Goal: Task Accomplishment & Management: Complete application form

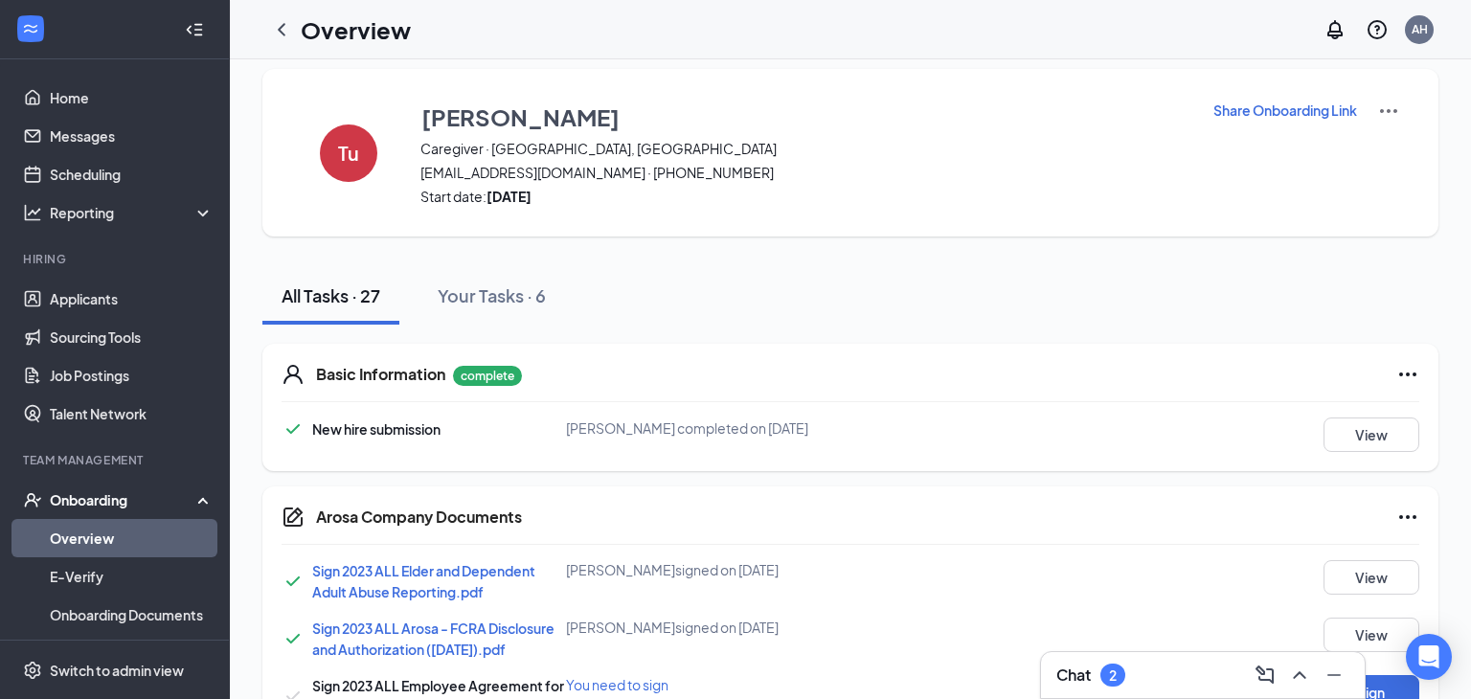
scroll to position [279, 0]
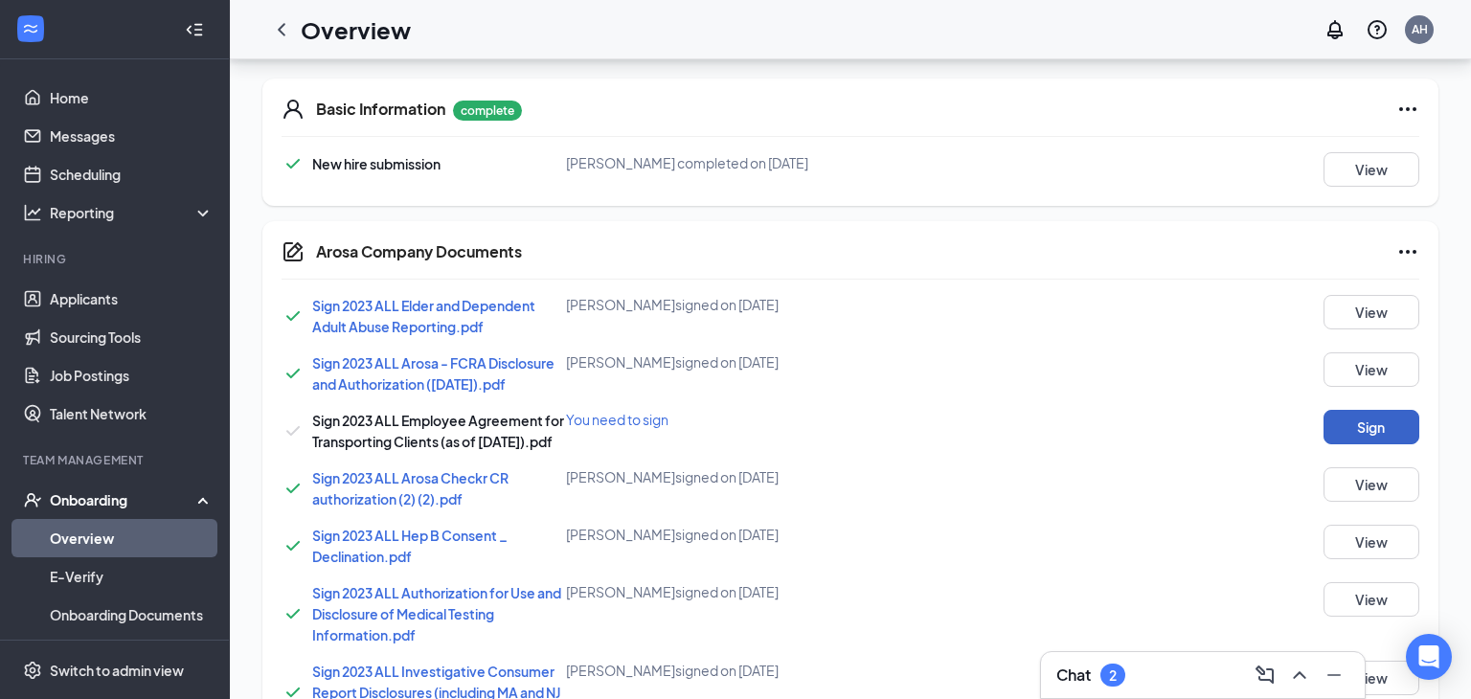
click at [1391, 432] on button "Sign" at bounding box center [1371, 427] width 96 height 34
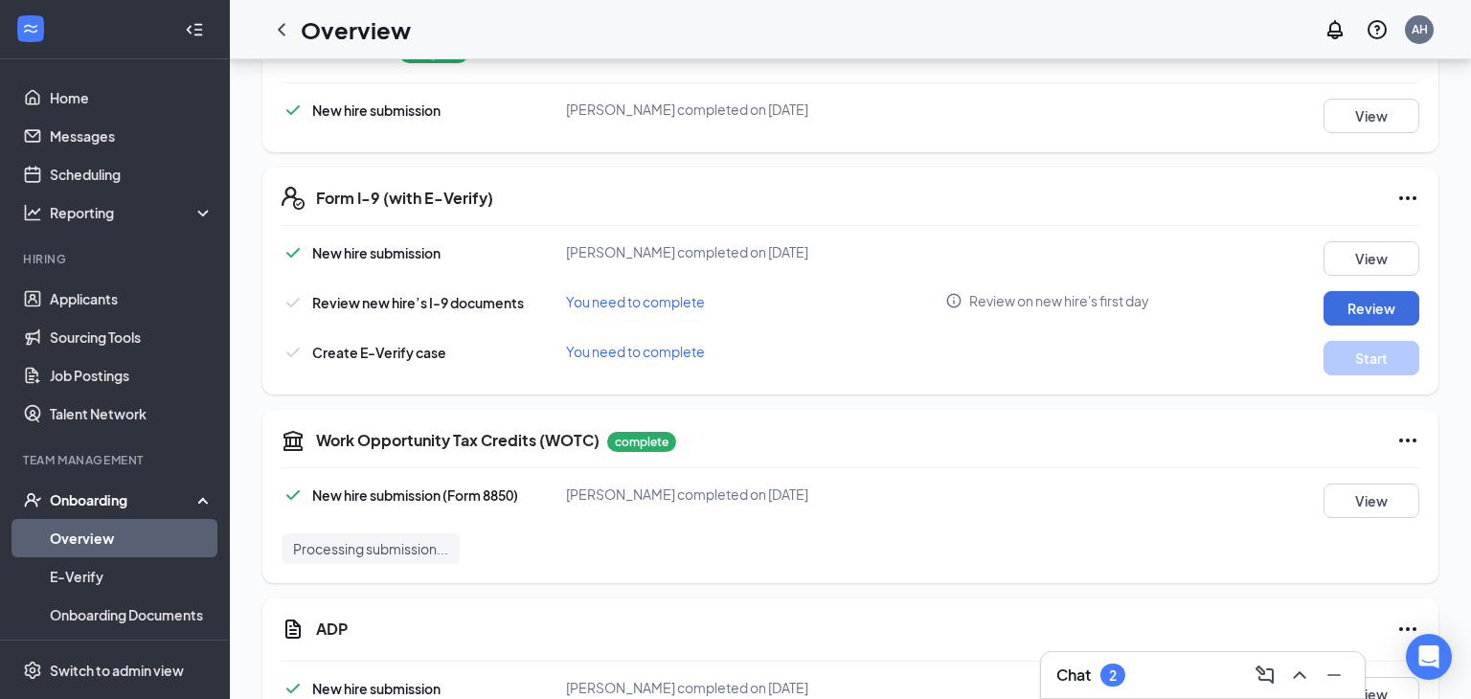
scroll to position [1756, 0]
click at [616, 294] on span "You need to complete" at bounding box center [635, 302] width 139 height 17
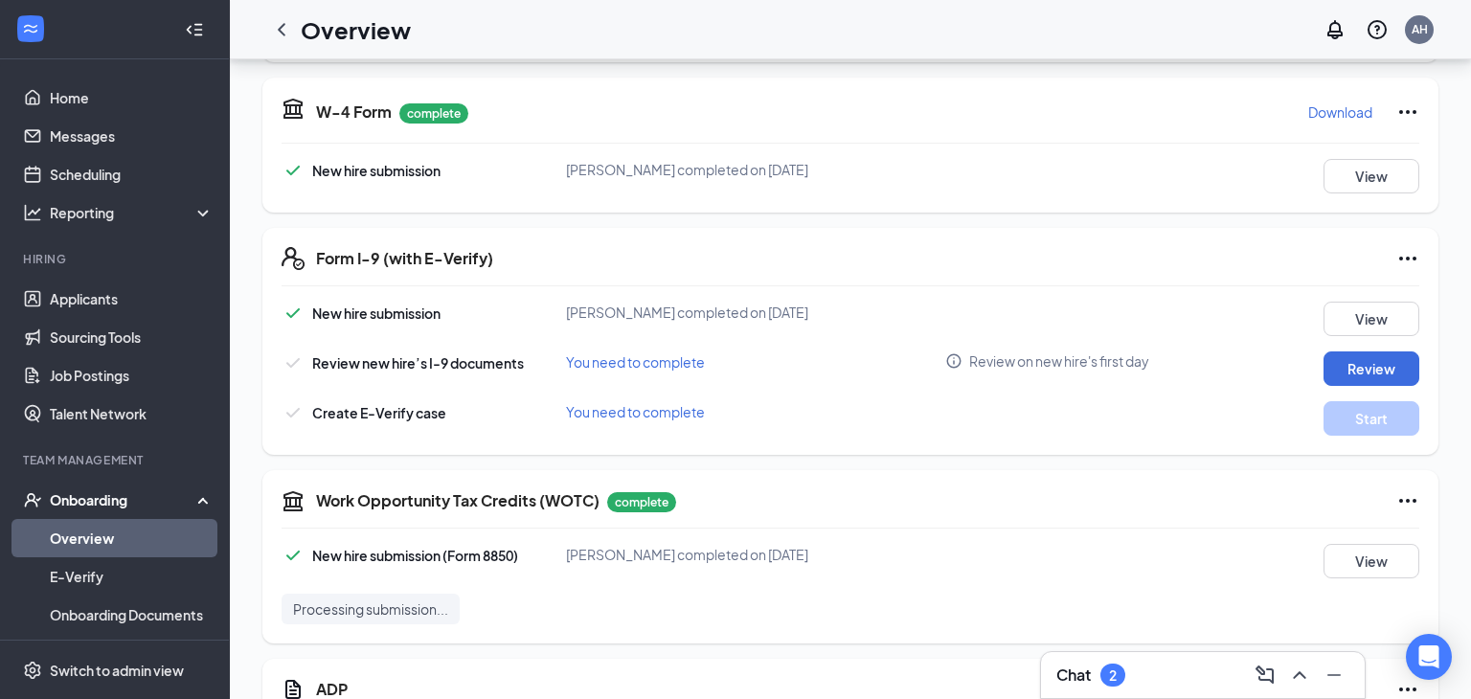
scroll to position [1680, 0]
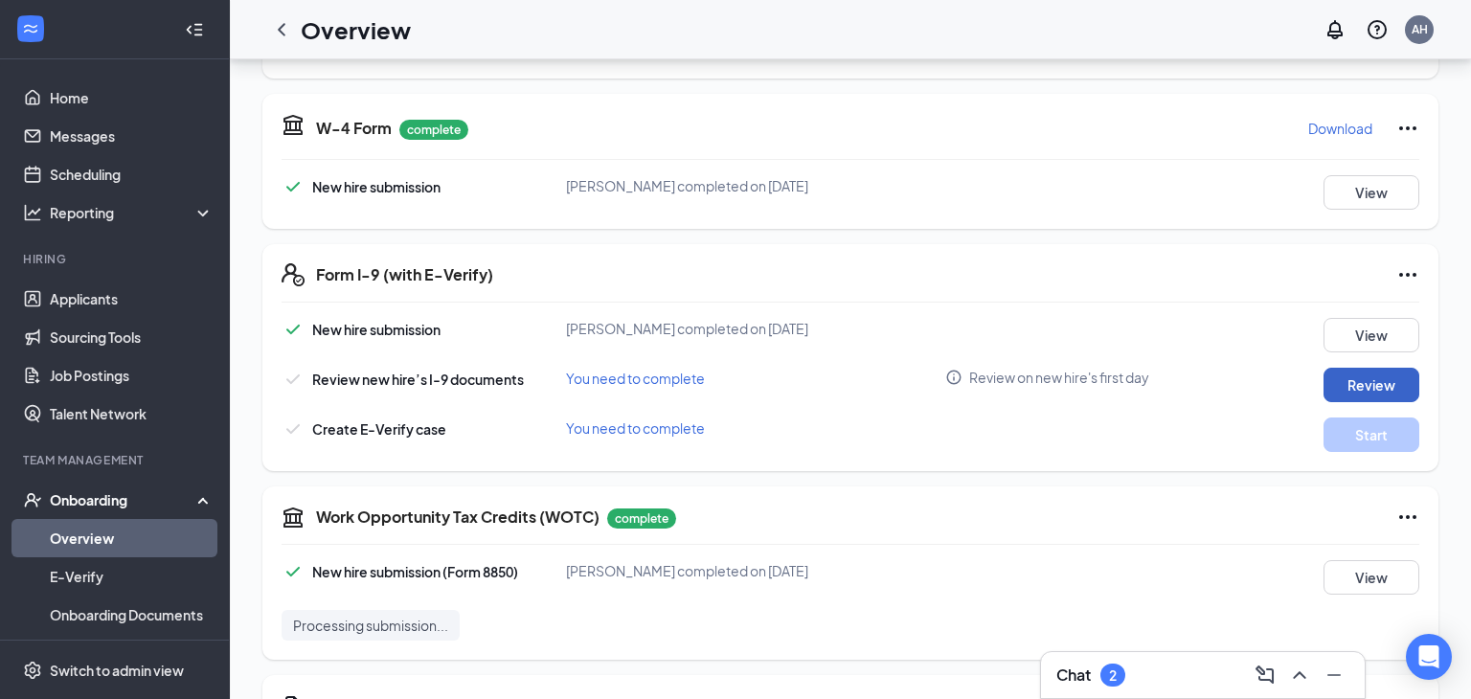
click at [1380, 368] on button "Review" at bounding box center [1371, 385] width 96 height 34
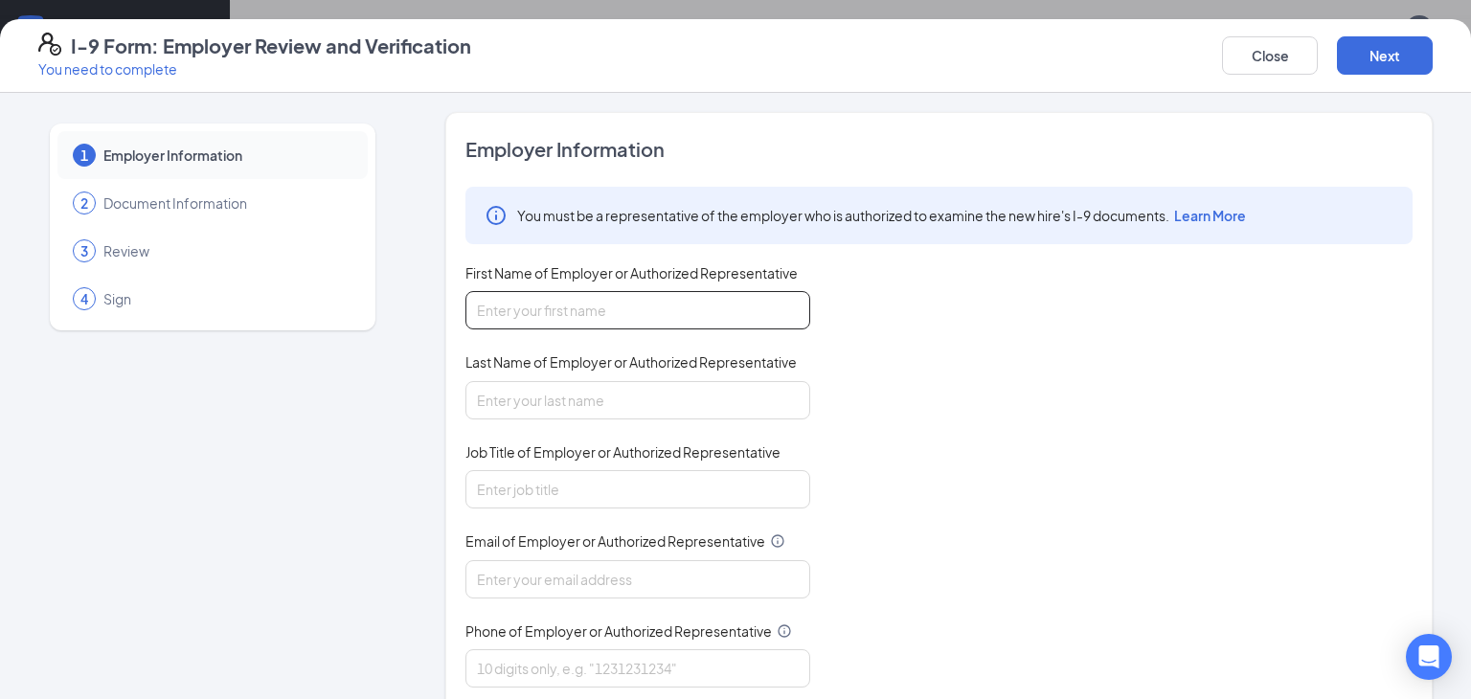
click at [612, 318] on input "First Name of Employer or Authorized Representative" at bounding box center [637, 310] width 345 height 38
type input "[PERSON_NAME]"
click at [599, 405] on input "Last Name of Employer or Authorized Representative" at bounding box center [637, 400] width 345 height 38
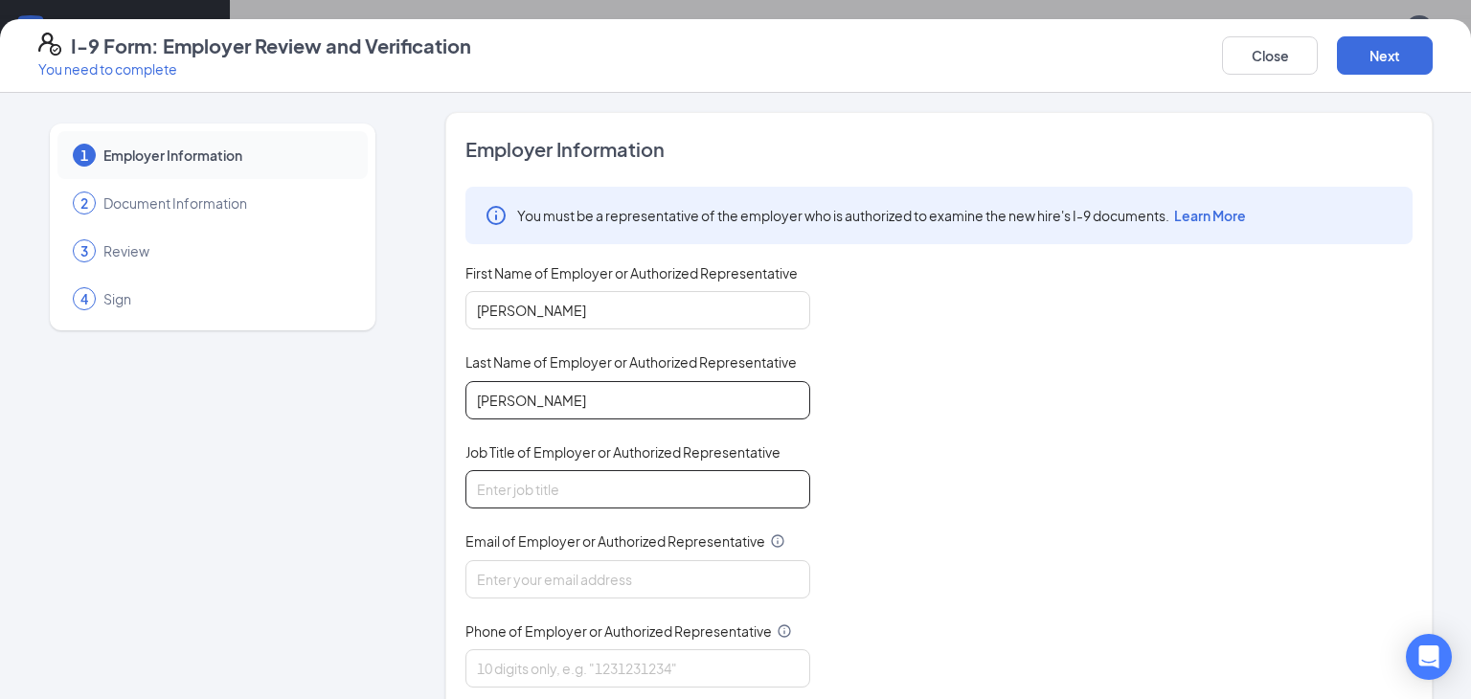
type input "[PERSON_NAME]"
click at [550, 492] on input "Job Title of Employer or Authorized Representative" at bounding box center [637, 489] width 345 height 38
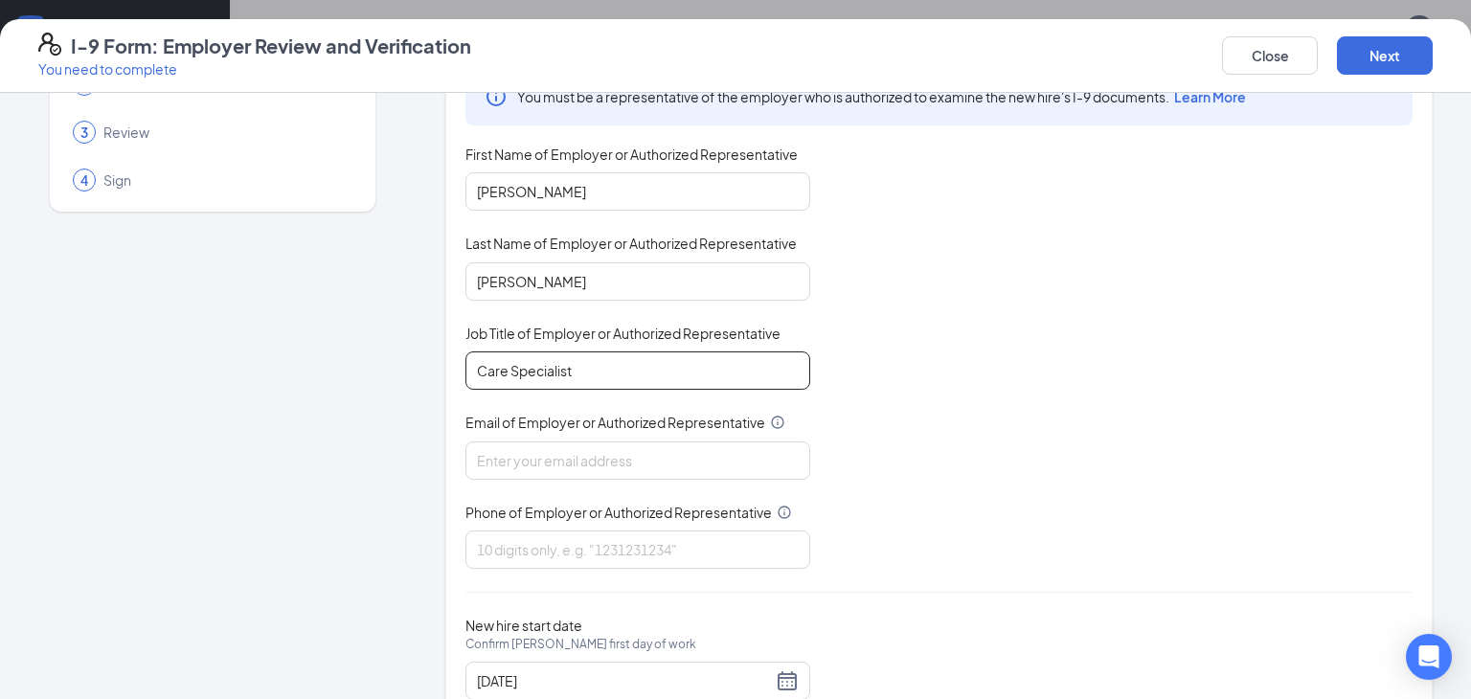
scroll to position [146, 0]
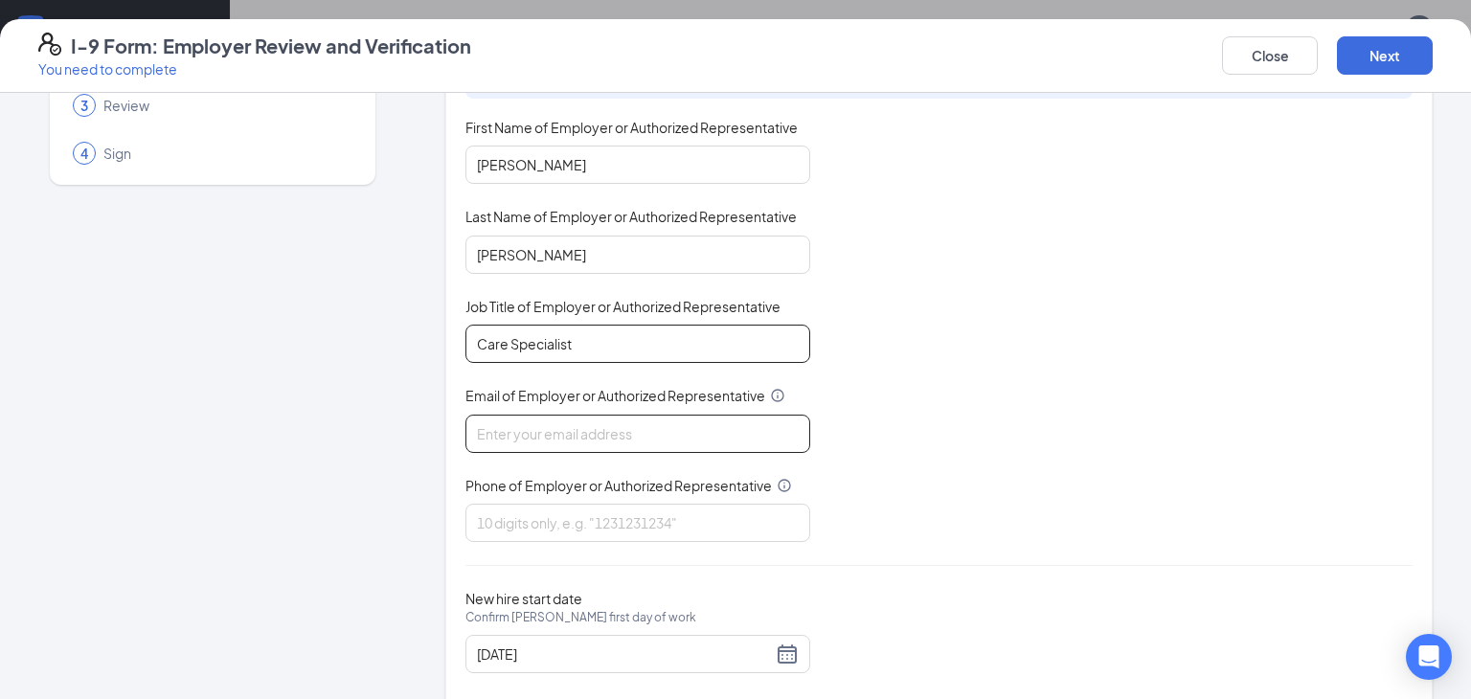
type input "Care Specialist"
click at [519, 432] on input "Email of Employer or Authorized Representative" at bounding box center [637, 434] width 345 height 38
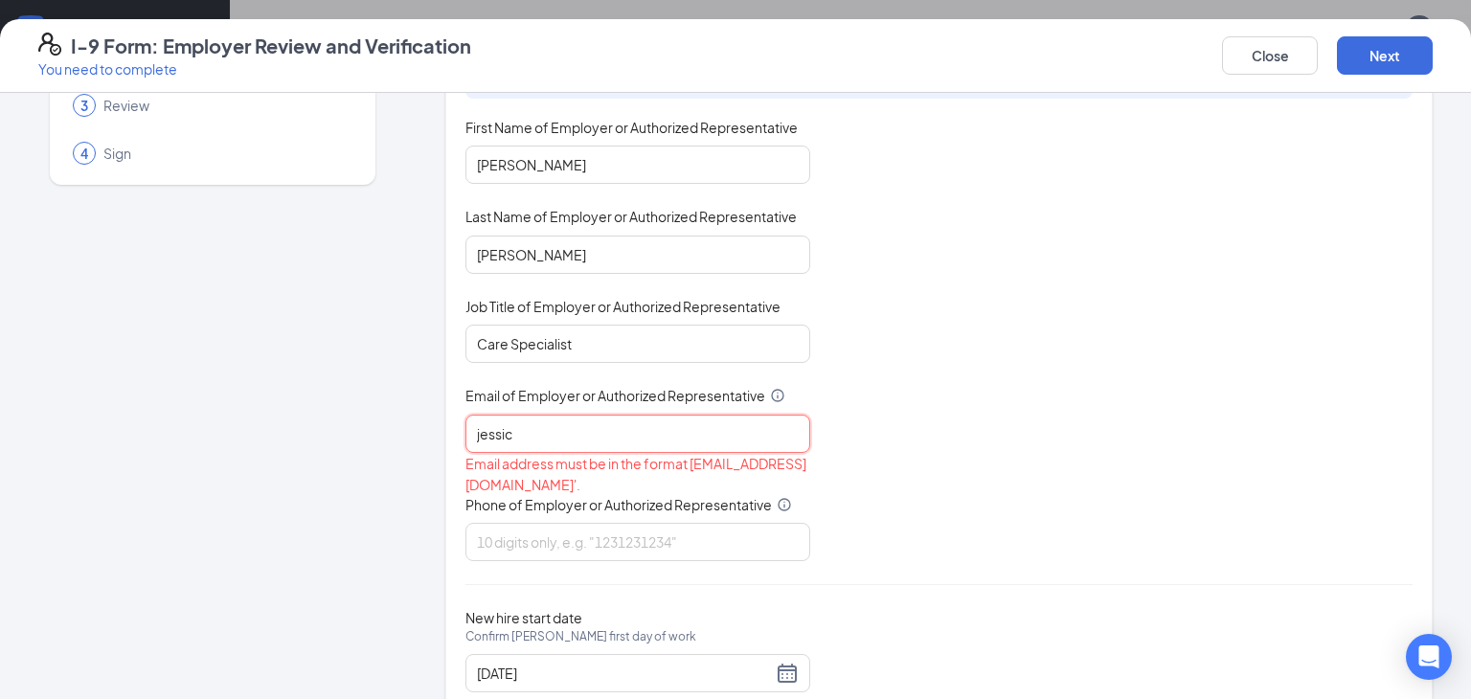
type input "[PERSON_NAME]"
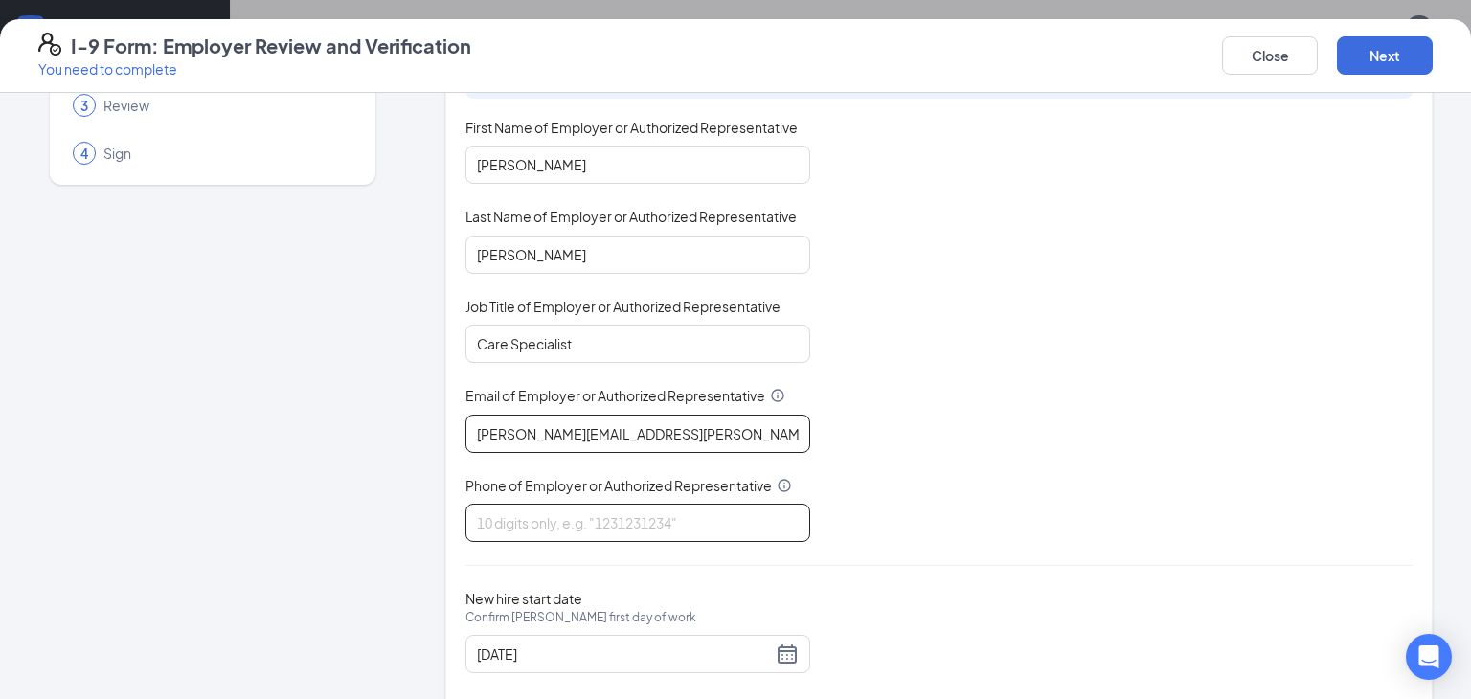
type input "[PERSON_NAME][EMAIL_ADDRESS][PERSON_NAME][DOMAIN_NAME]"
click at [545, 521] on input "Phone of Employer or Authorized Representative" at bounding box center [637, 523] width 345 height 38
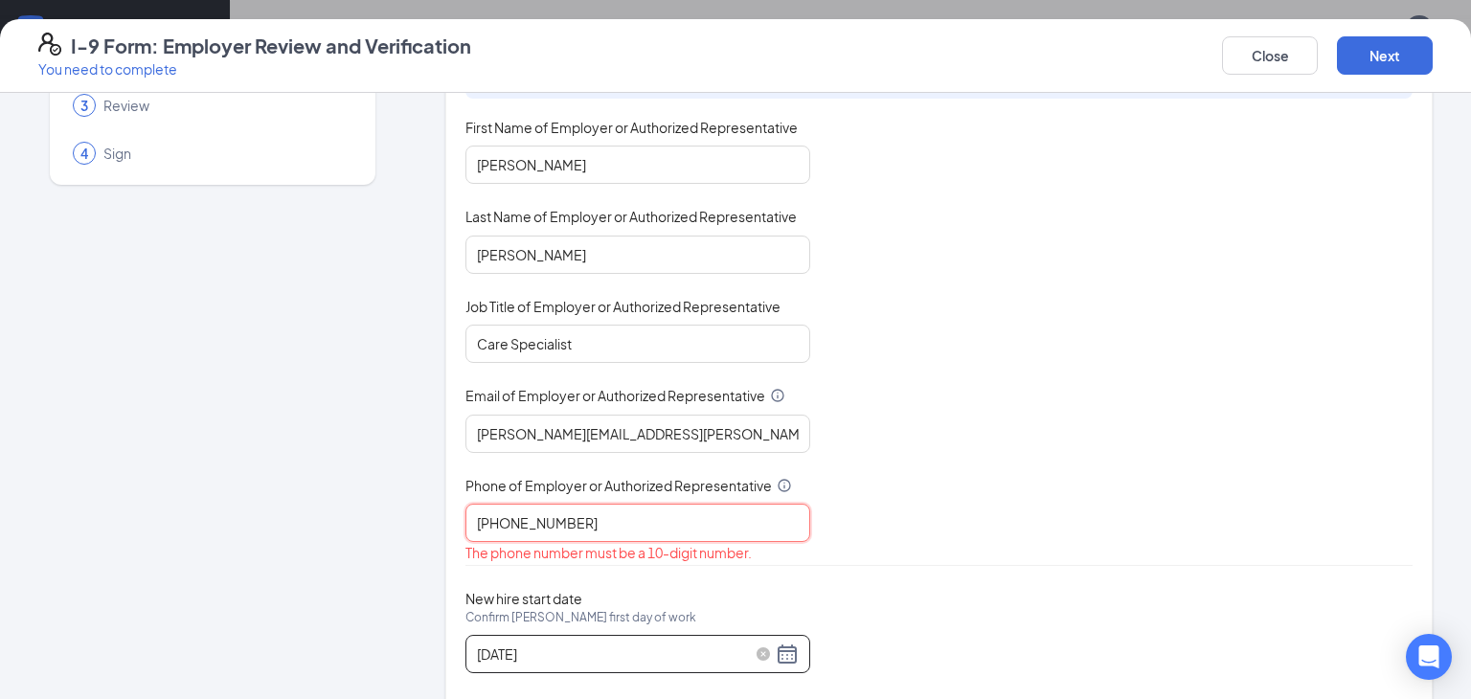
type input "[PHONE_NUMBER]"
click at [562, 647] on input "[DATE]" at bounding box center [624, 653] width 295 height 21
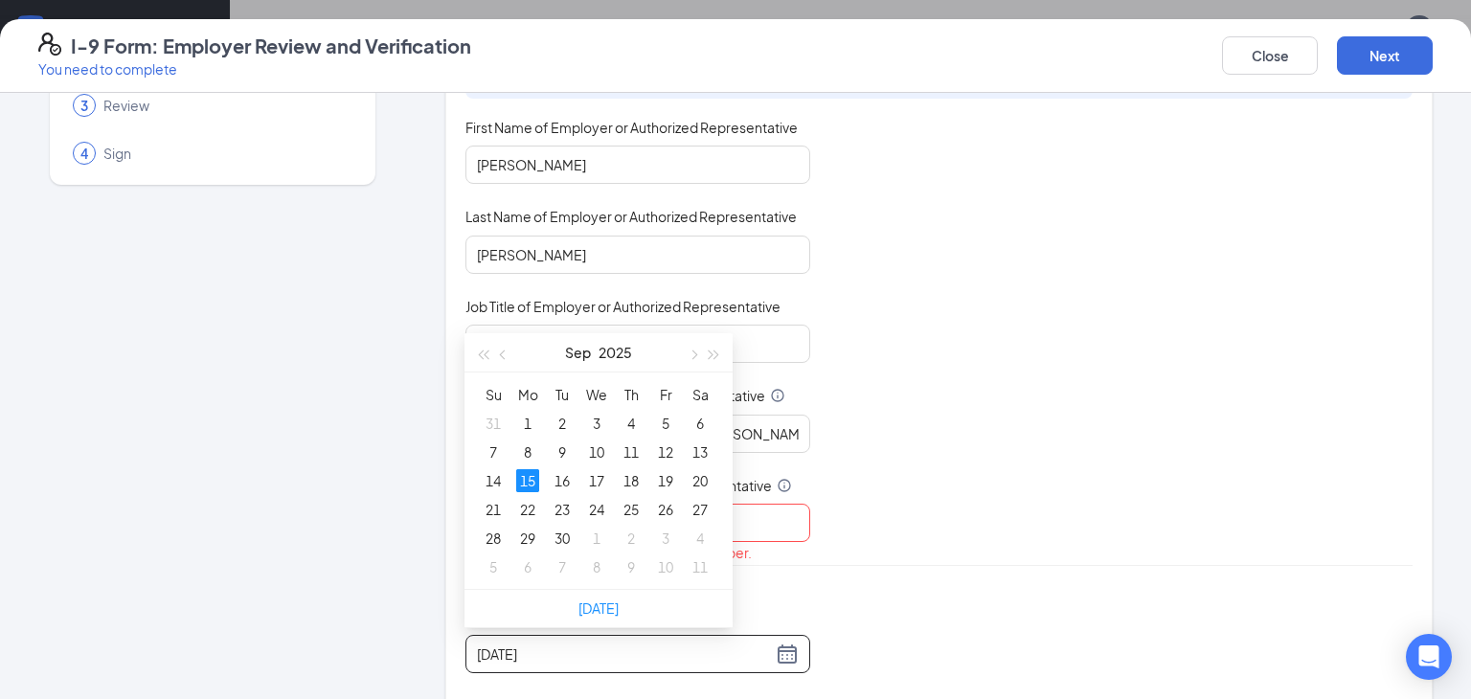
type input "[DATE]"
click at [878, 493] on div "You must be a representative of the employer who is authorized to examine the n…" at bounding box center [938, 303] width 947 height 524
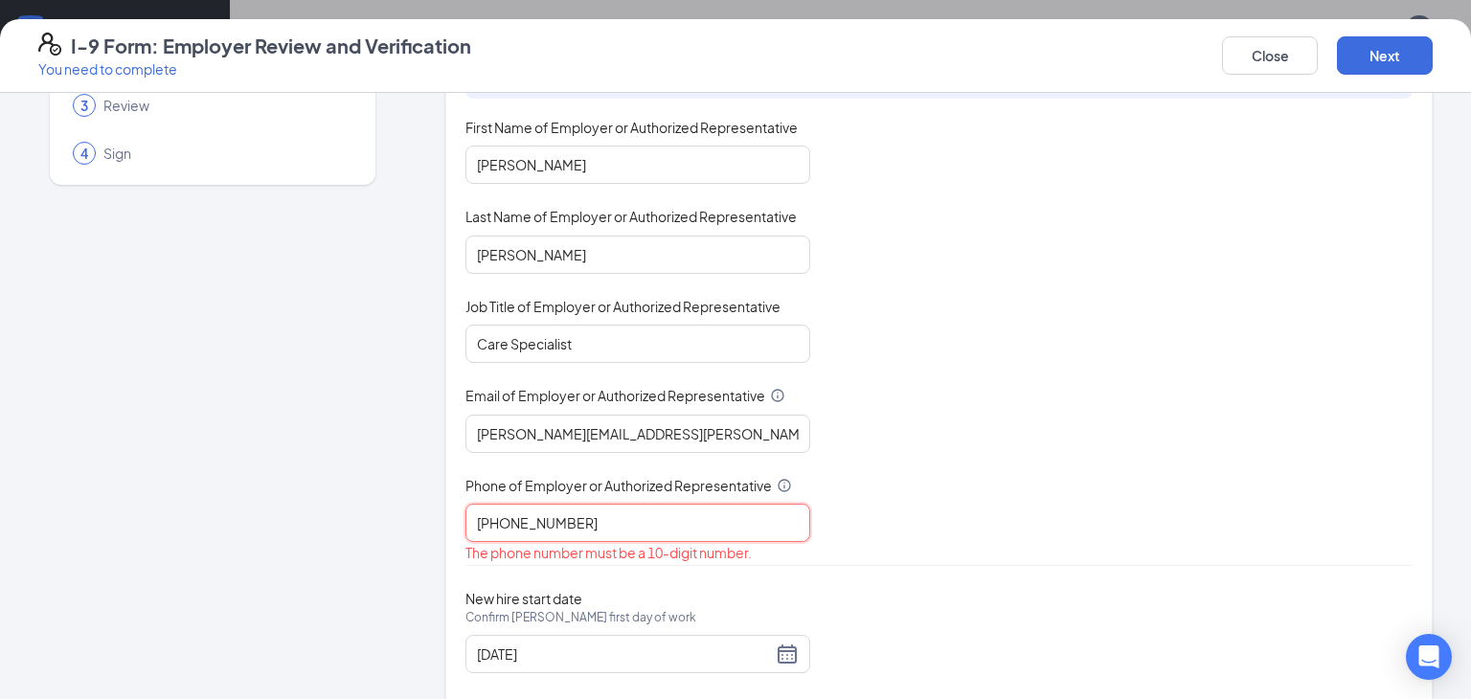
drag, startPoint x: 644, startPoint y: 529, endPoint x: 311, endPoint y: 526, distance: 333.2
click at [315, 528] on div "1 Employer Information 2 Document Information 3 Review 4 Sign Employer Informat…" at bounding box center [735, 342] width 1394 height 753
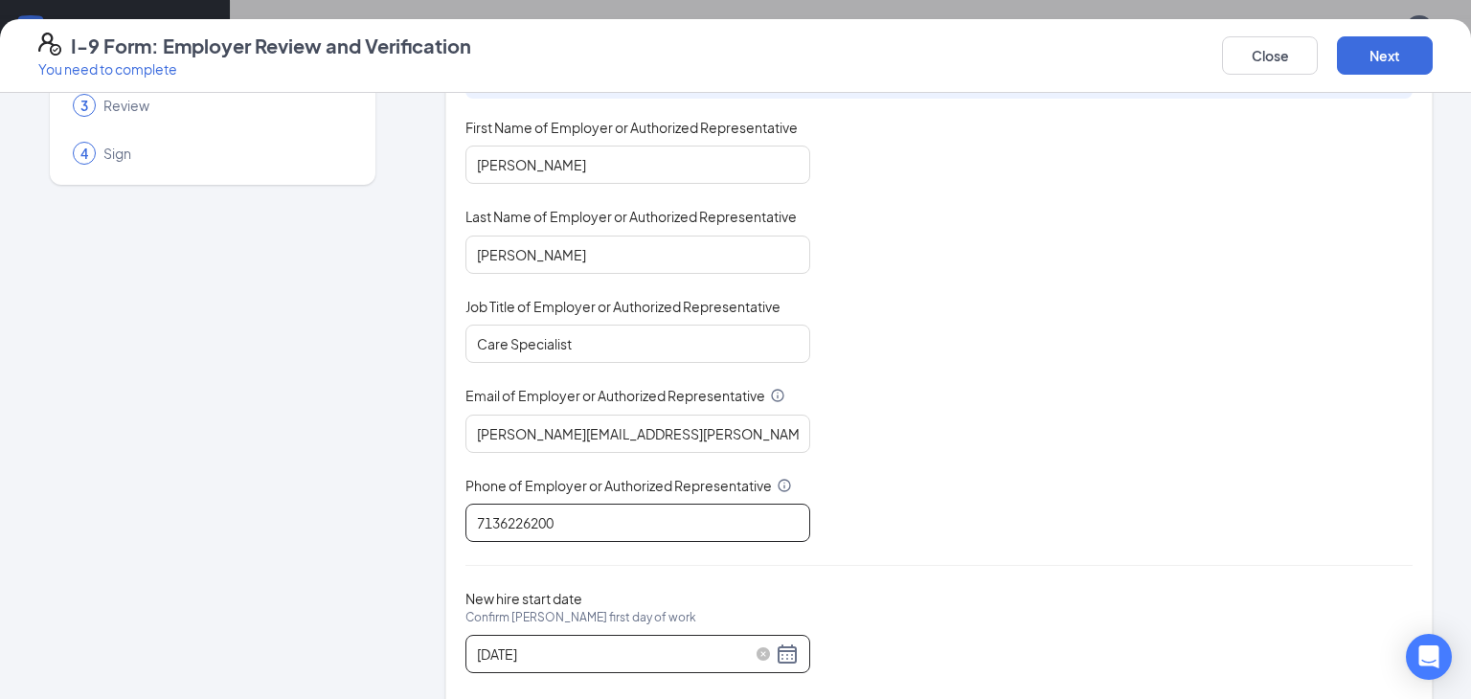
type input "7136226200"
click at [605, 654] on input "[DATE]" at bounding box center [624, 653] width 295 height 21
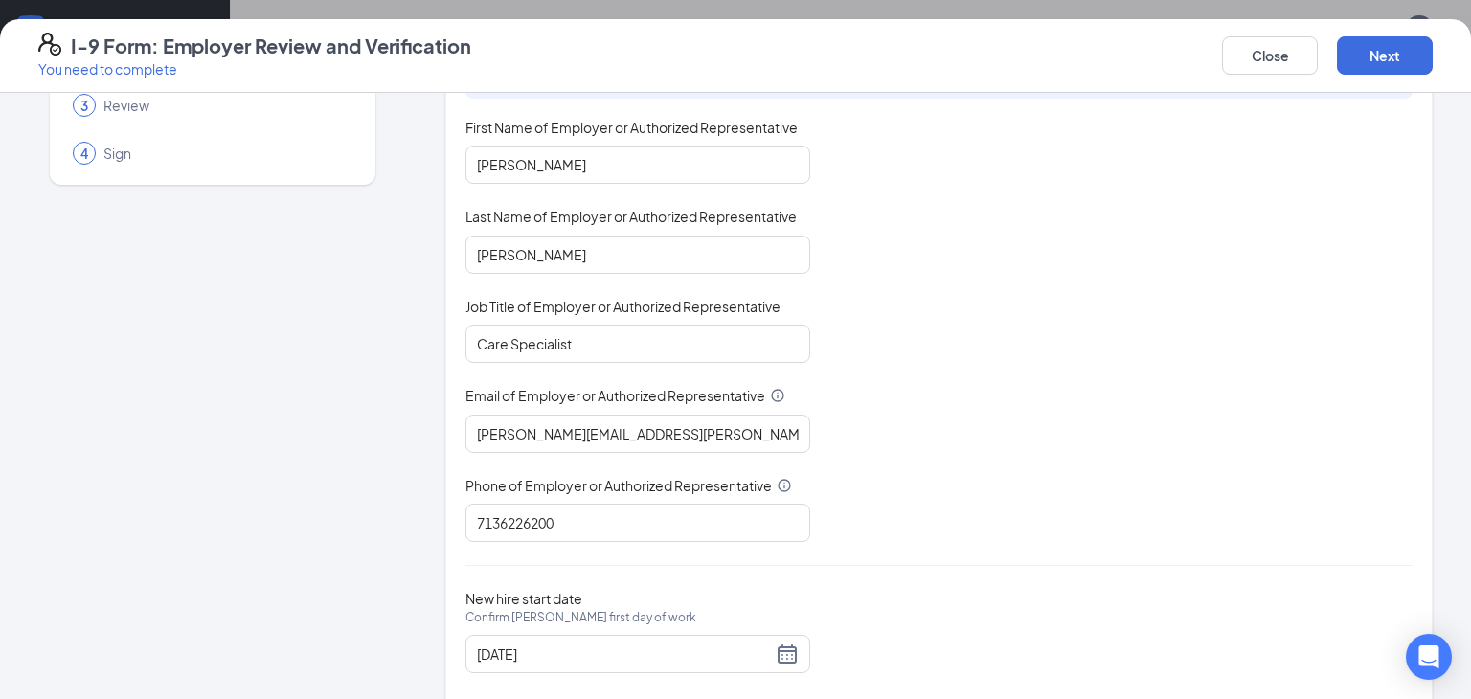
click at [1111, 558] on div "Employer Information You must be a representative of the employer who is author…" at bounding box center [938, 343] width 947 height 706
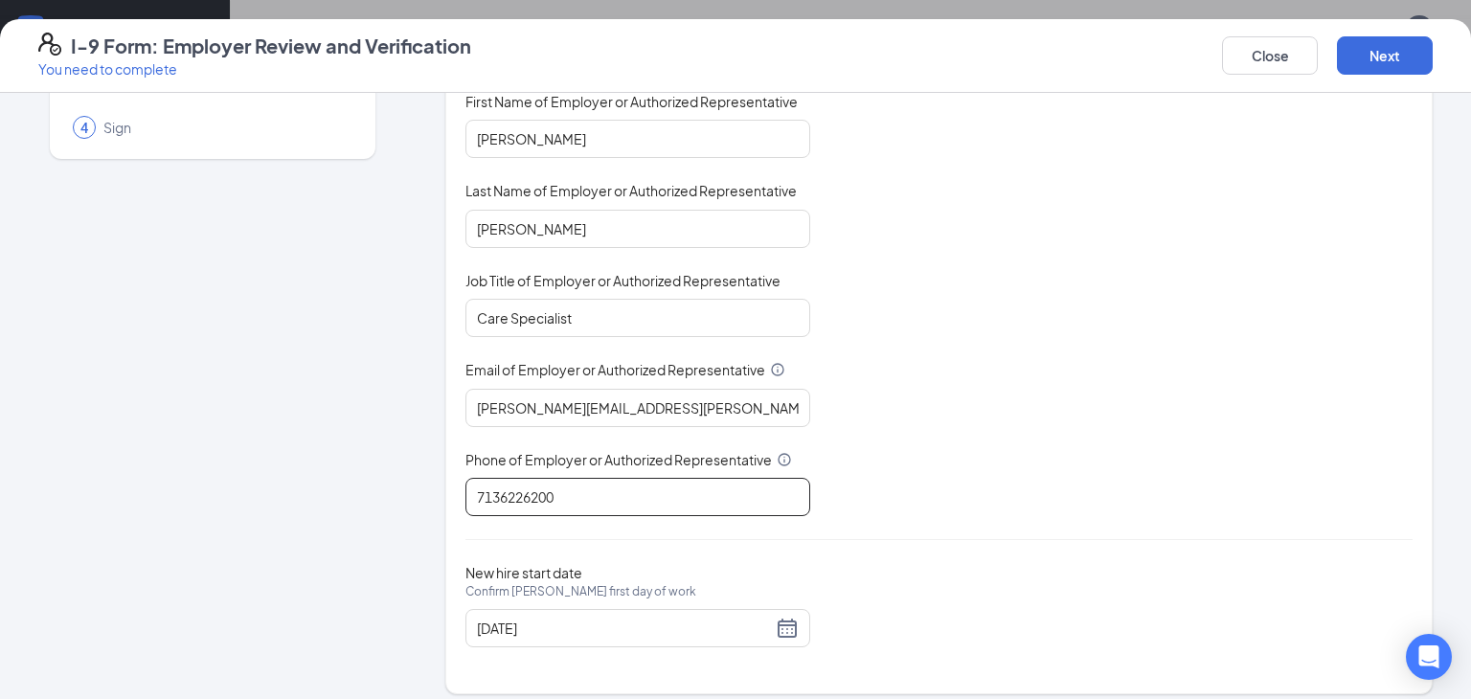
scroll to position [181, 0]
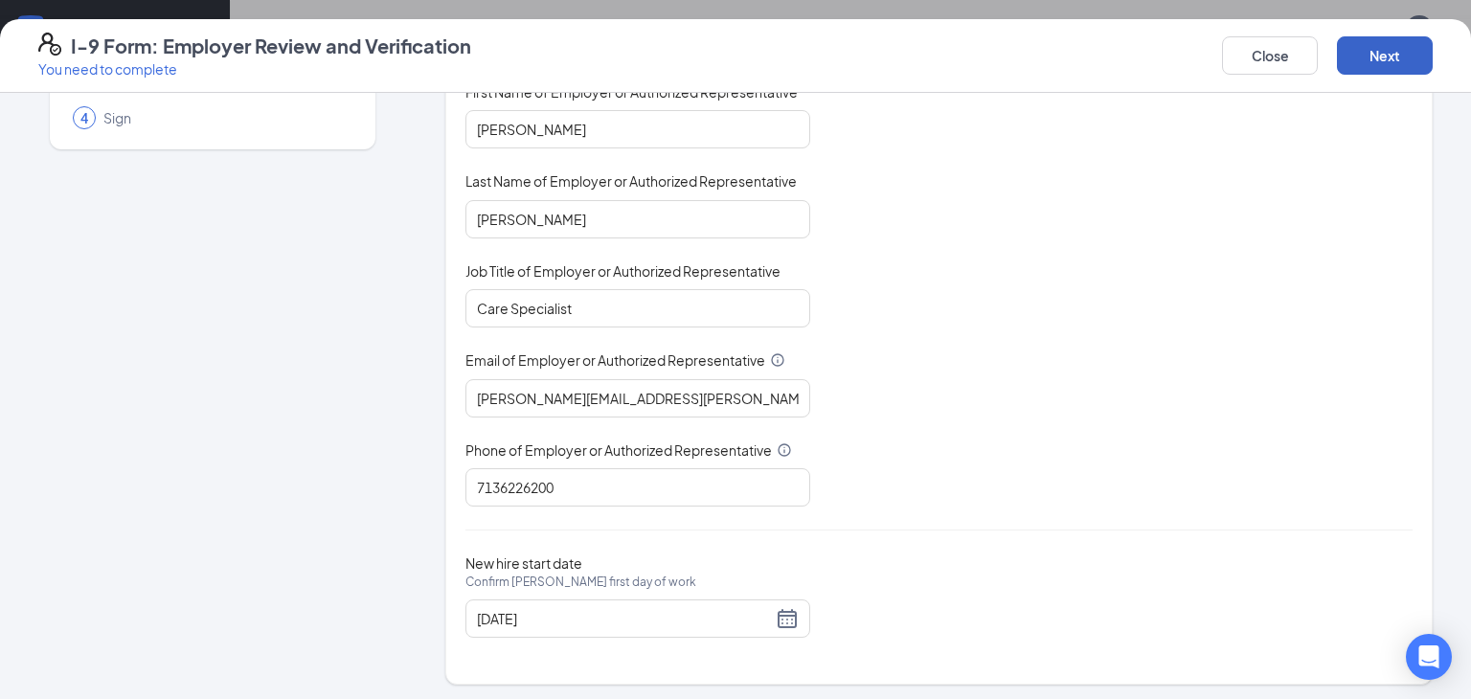
click at [1411, 53] on button "Next" at bounding box center [1385, 55] width 96 height 38
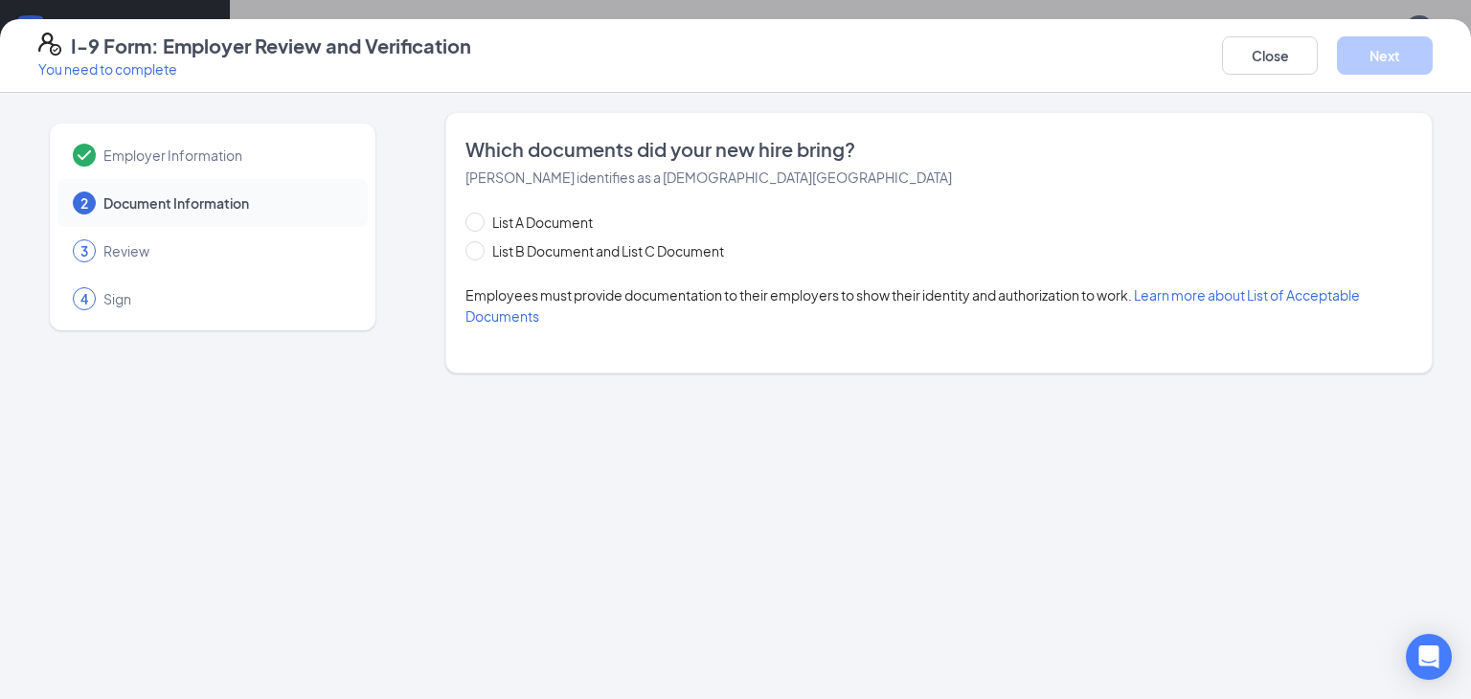
scroll to position [0, 0]
click at [490, 254] on span "List B Document and List C Document" at bounding box center [607, 250] width 247 height 21
click at [479, 254] on input "List B Document and List C Document" at bounding box center [471, 247] width 13 height 13
radio input "true"
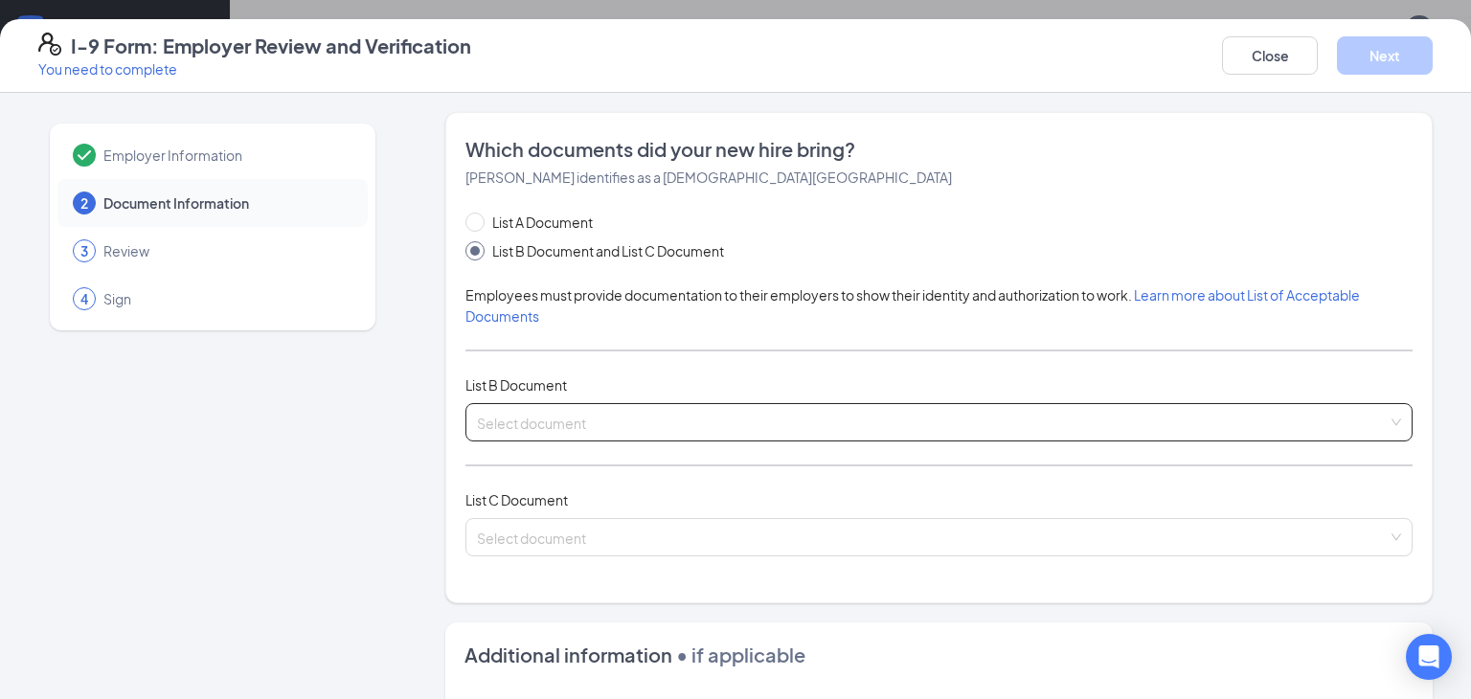
click at [551, 416] on input "search" at bounding box center [932, 418] width 910 height 29
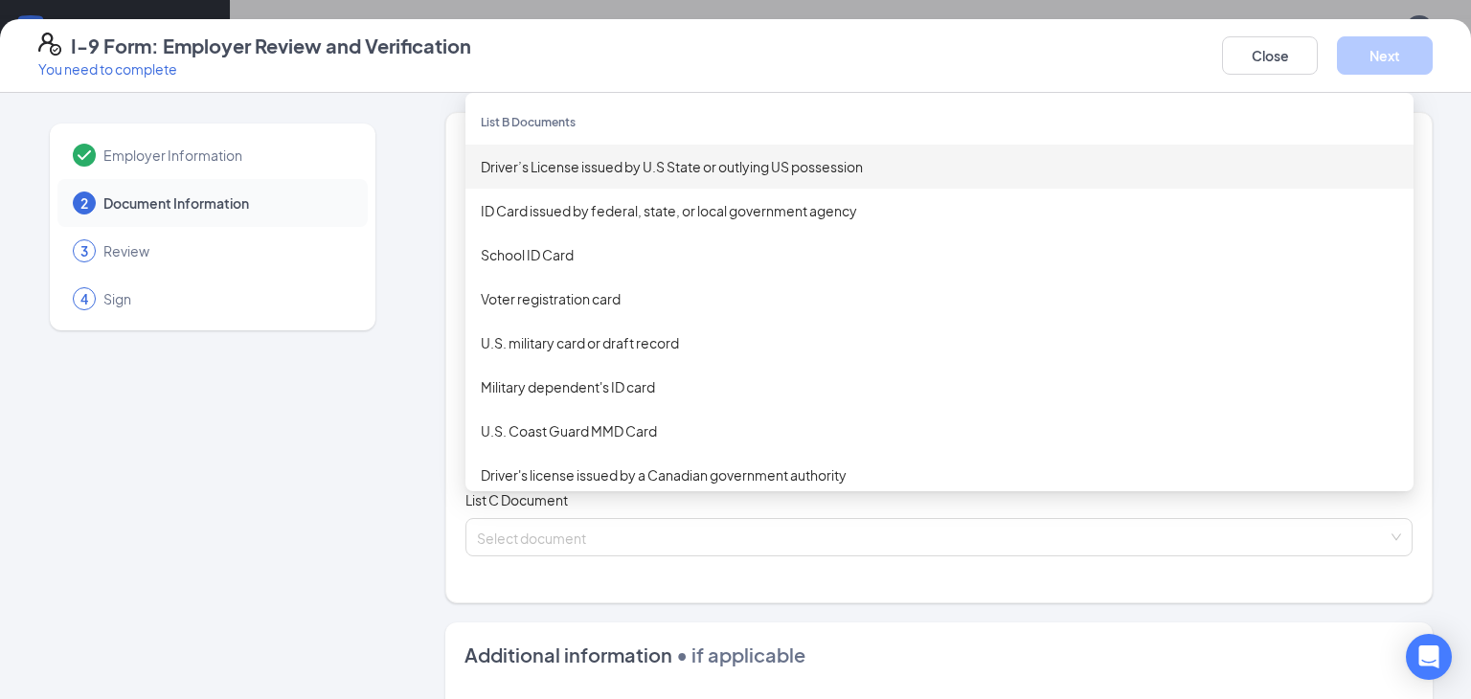
click at [587, 169] on div "Driver’s License issued by U.S State or outlying US possession" at bounding box center [939, 166] width 917 height 21
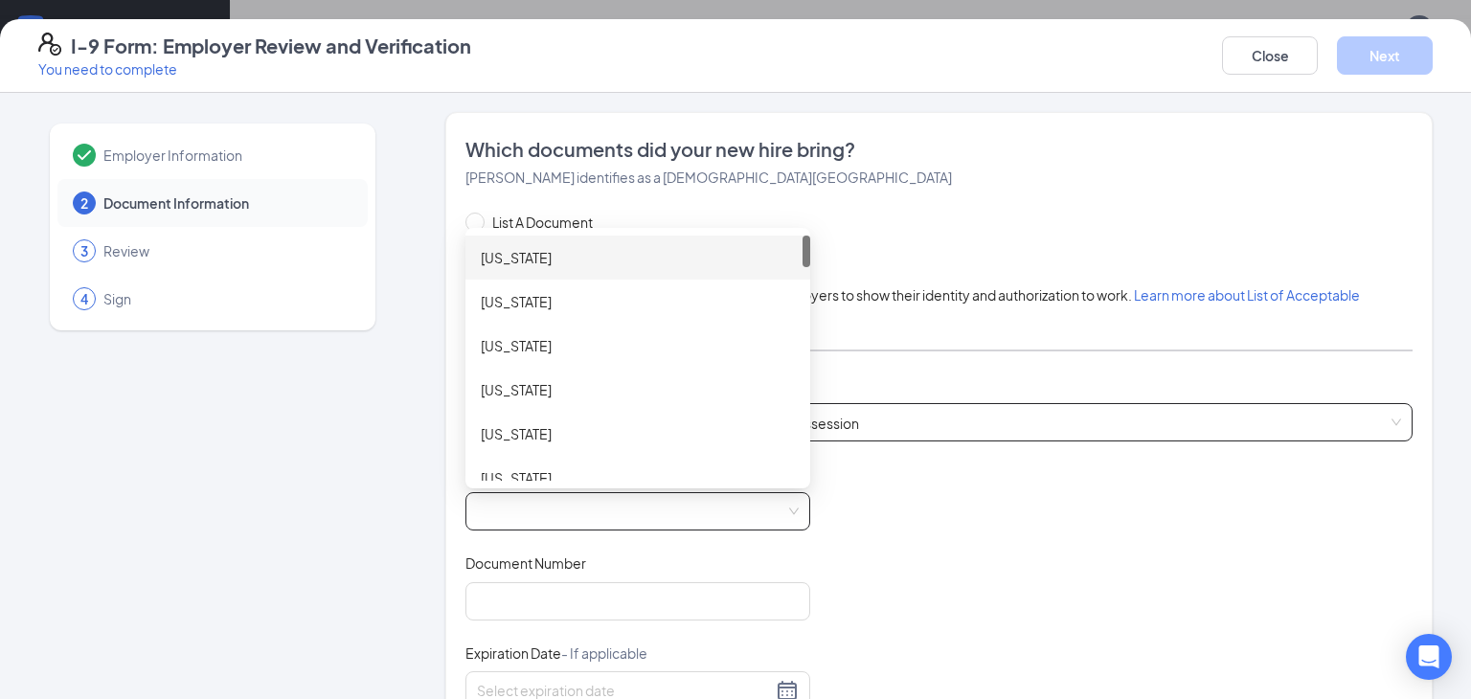
click at [512, 519] on span at bounding box center [638, 511] width 322 height 36
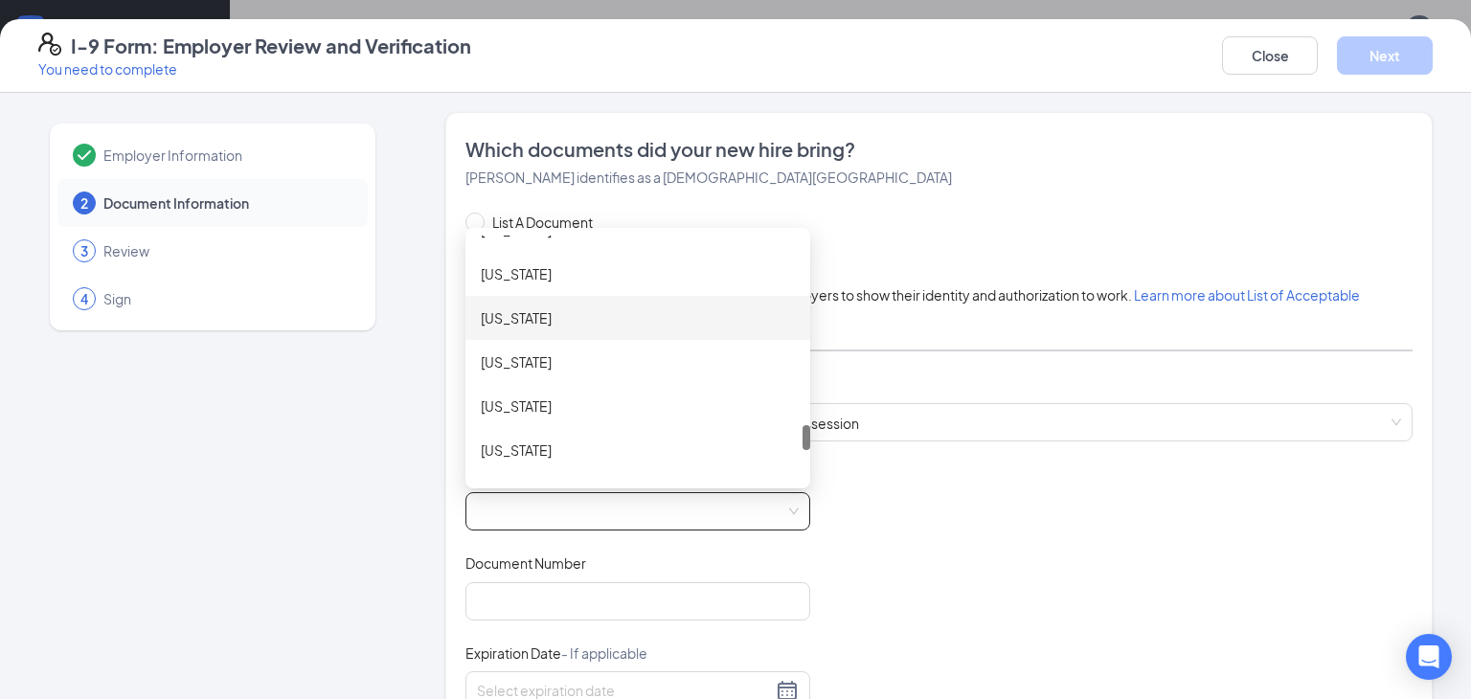
scroll to position [2028, 0]
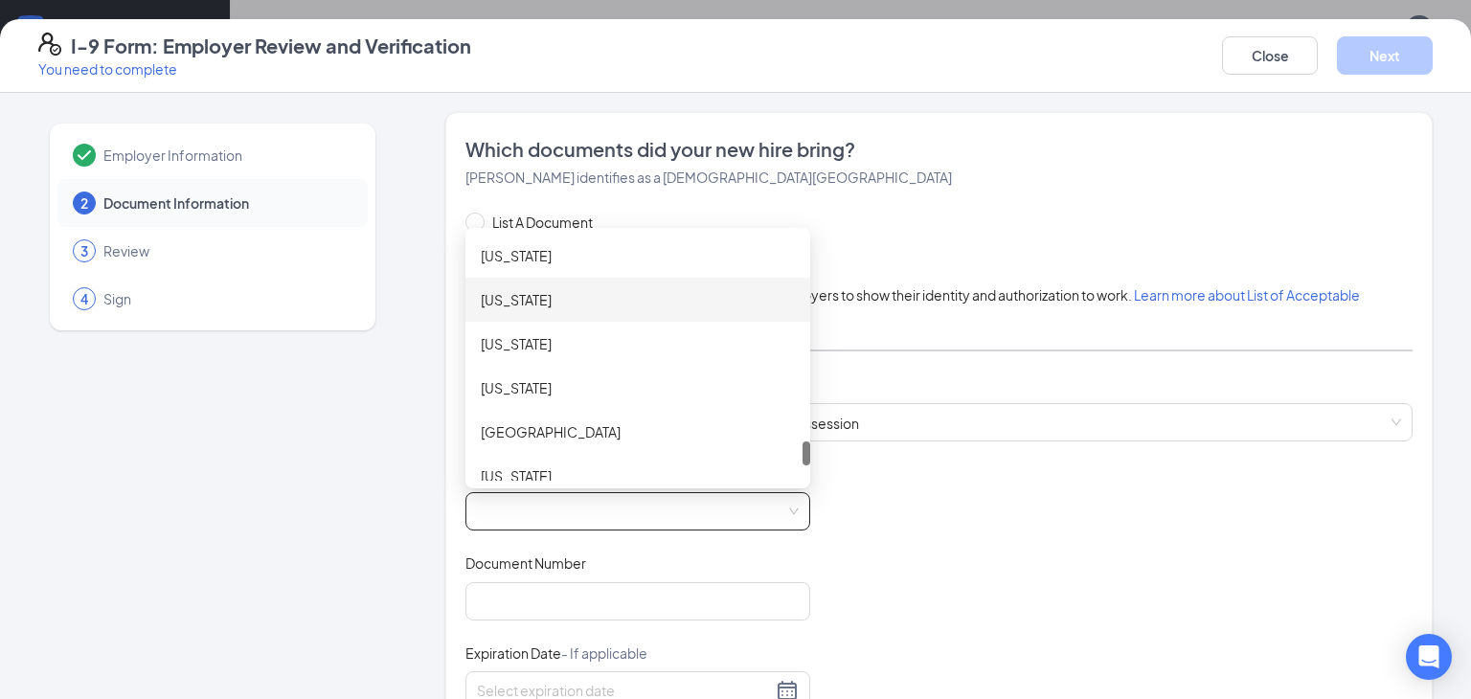
click at [526, 305] on div "[US_STATE]" at bounding box center [638, 299] width 314 height 21
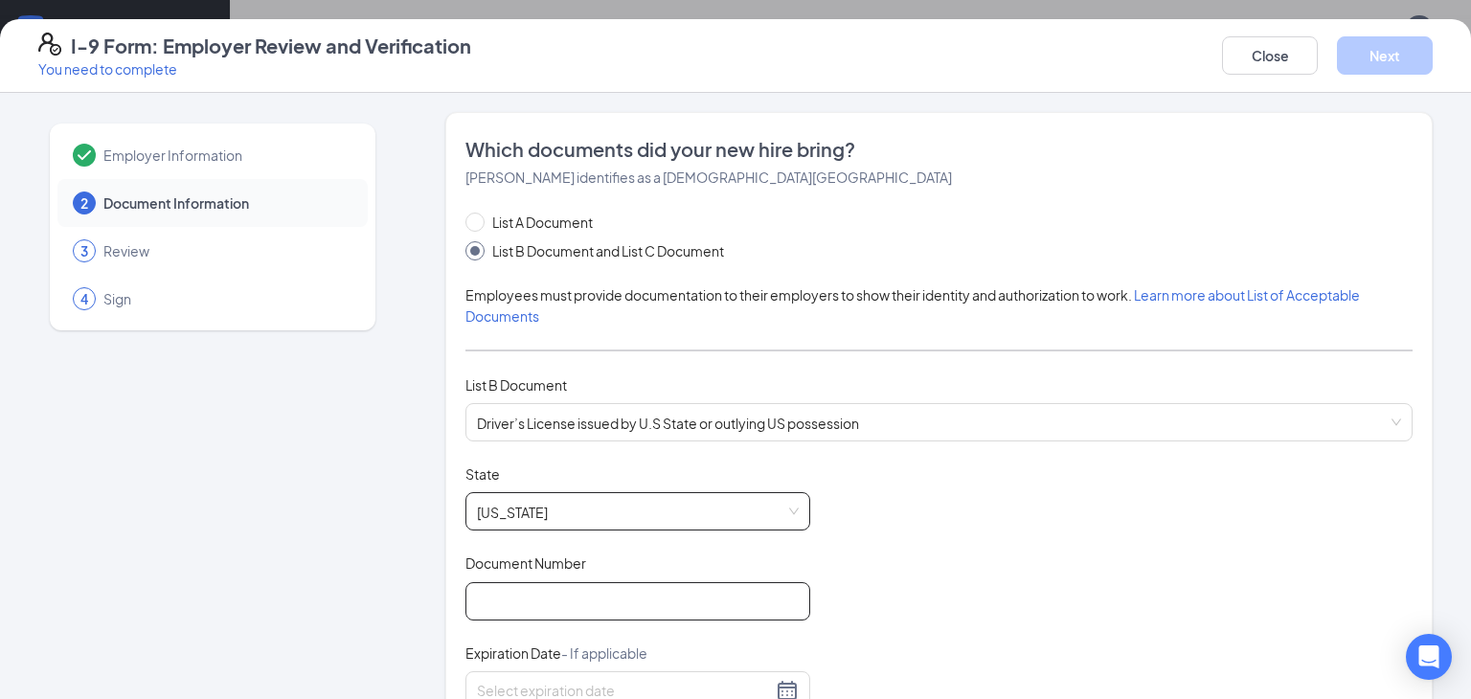
click at [537, 590] on input "Document Number" at bounding box center [637, 601] width 345 height 38
click at [947, 545] on div "Document Title Driver’s License issued by U.S State or outlying US possession S…" at bounding box center [938, 646] width 947 height 364
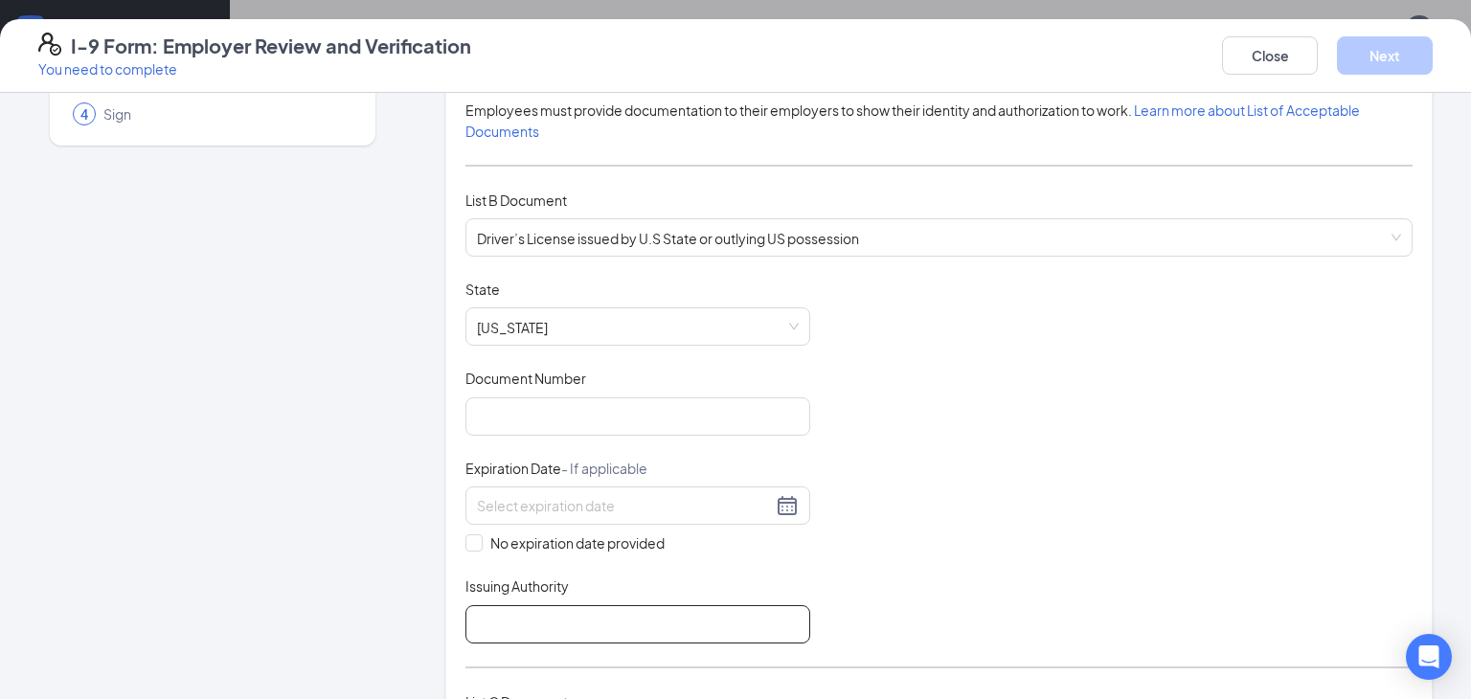
scroll to position [256, 0]
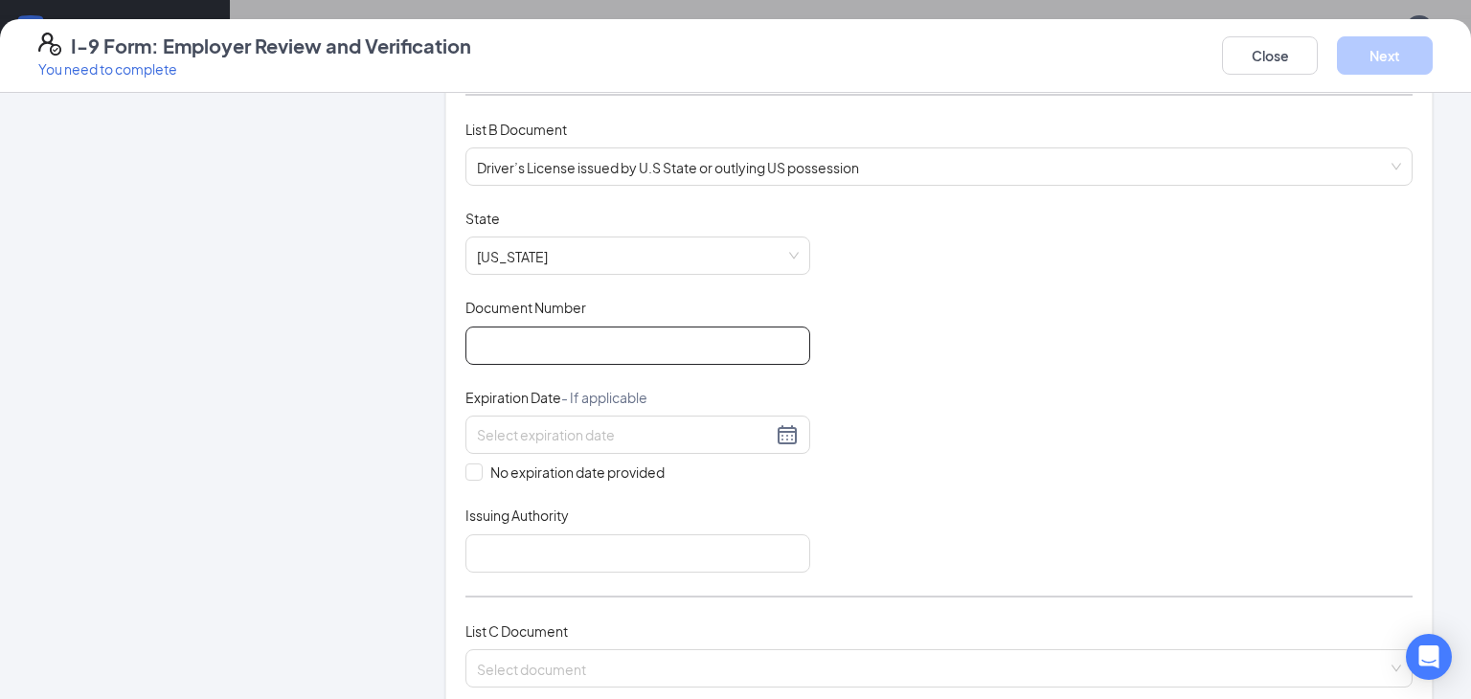
click at [536, 337] on input "Document Number" at bounding box center [637, 345] width 345 height 38
click at [509, 343] on input "3861021" at bounding box center [637, 345] width 345 height 38
click at [512, 346] on input "386181021" at bounding box center [637, 345] width 345 height 38
type input "38681021"
click at [519, 433] on input at bounding box center [624, 434] width 295 height 21
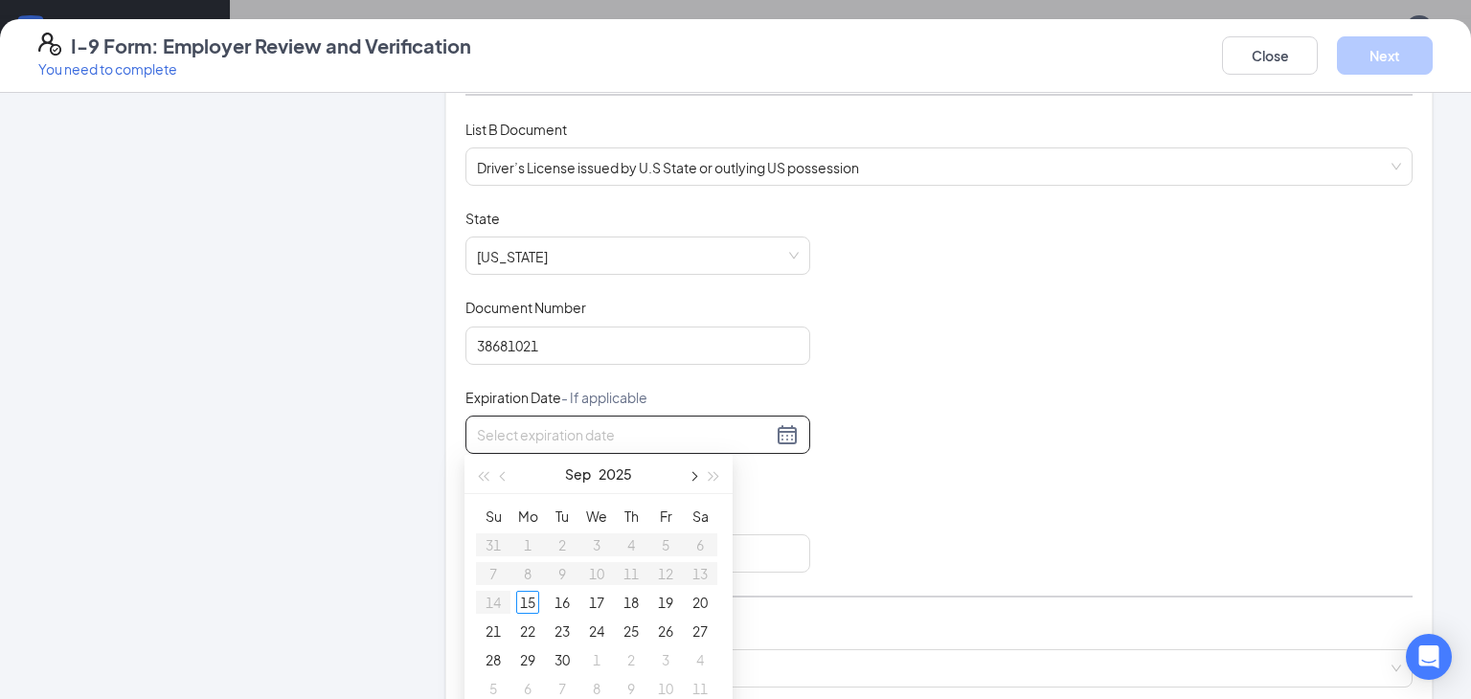
click at [685, 474] on button "button" at bounding box center [692, 474] width 21 height 38
click at [621, 473] on button "2025" at bounding box center [615, 474] width 34 height 38
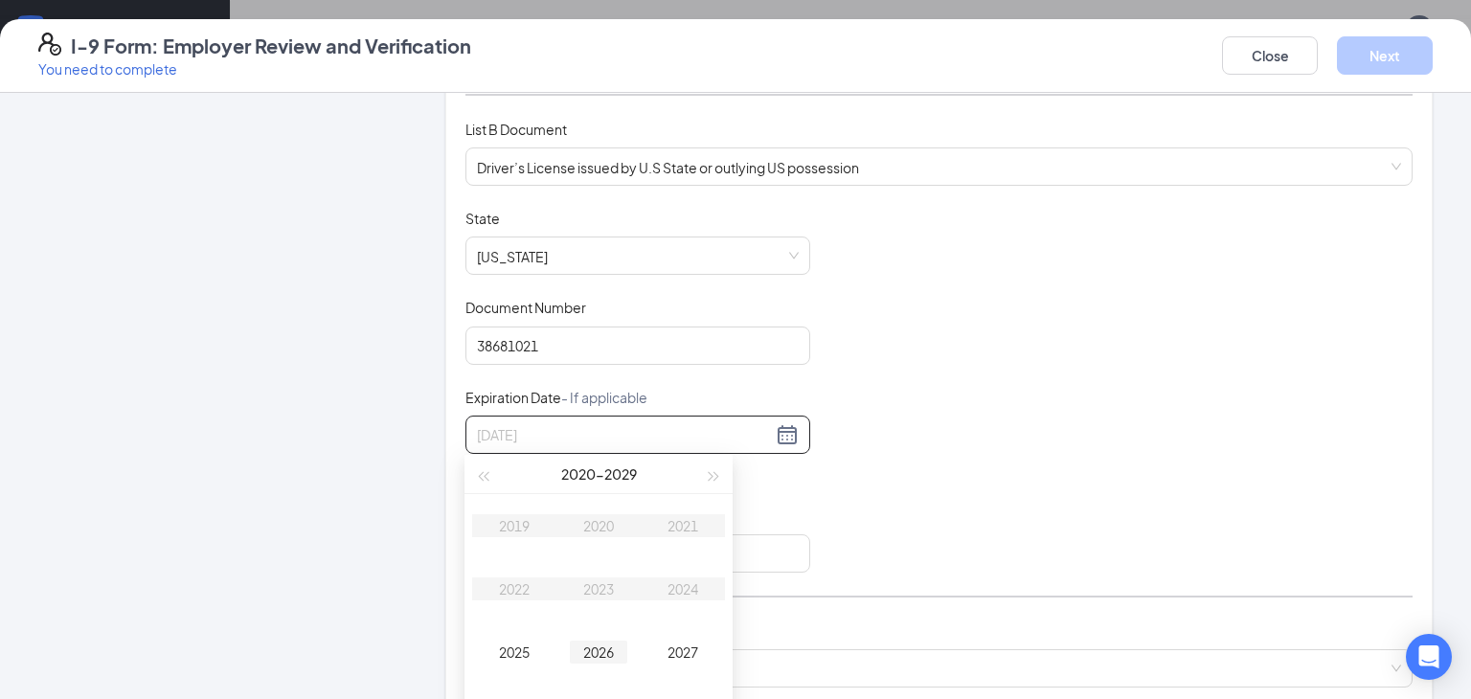
click at [595, 652] on div "2026" at bounding box center [598, 651] width 57 height 23
type input "[DATE]"
click at [688, 481] on button "button" at bounding box center [692, 474] width 21 height 38
type input "[DATE]"
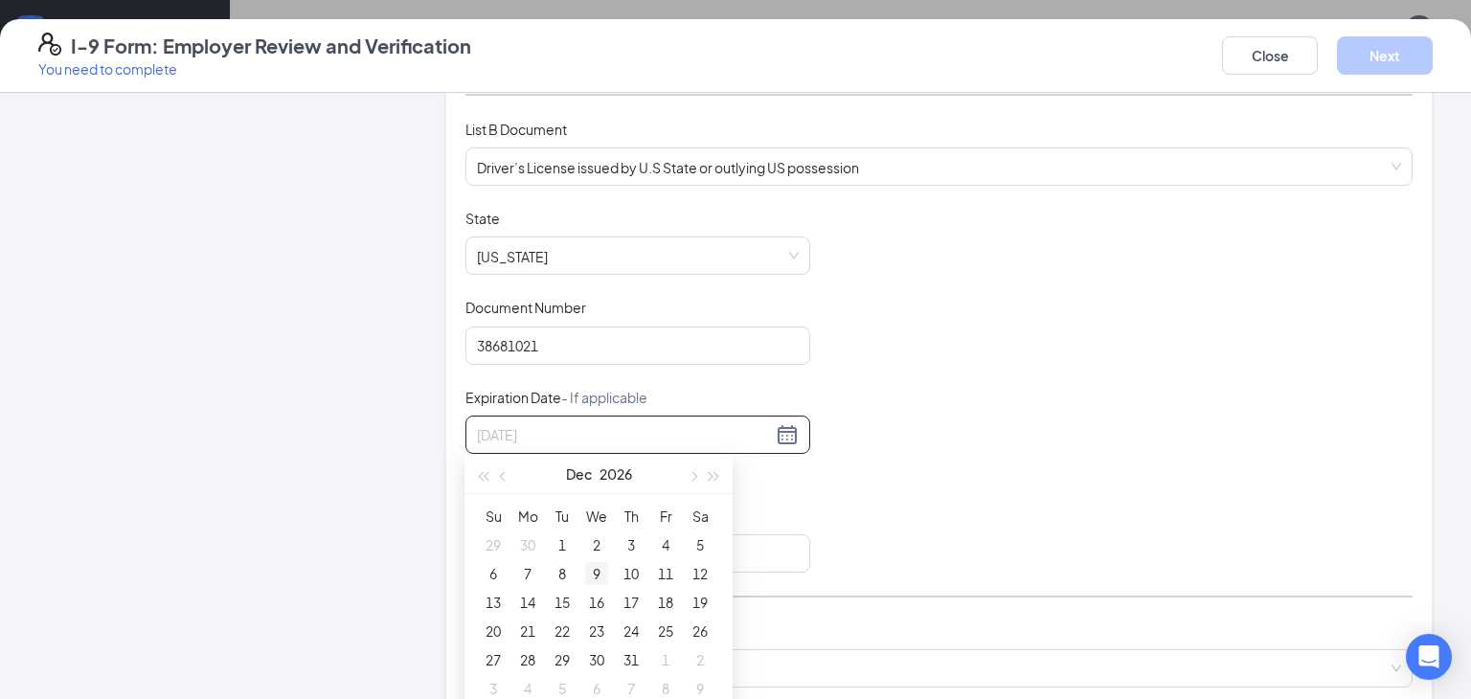
click at [598, 574] on div "9" at bounding box center [596, 573] width 23 height 23
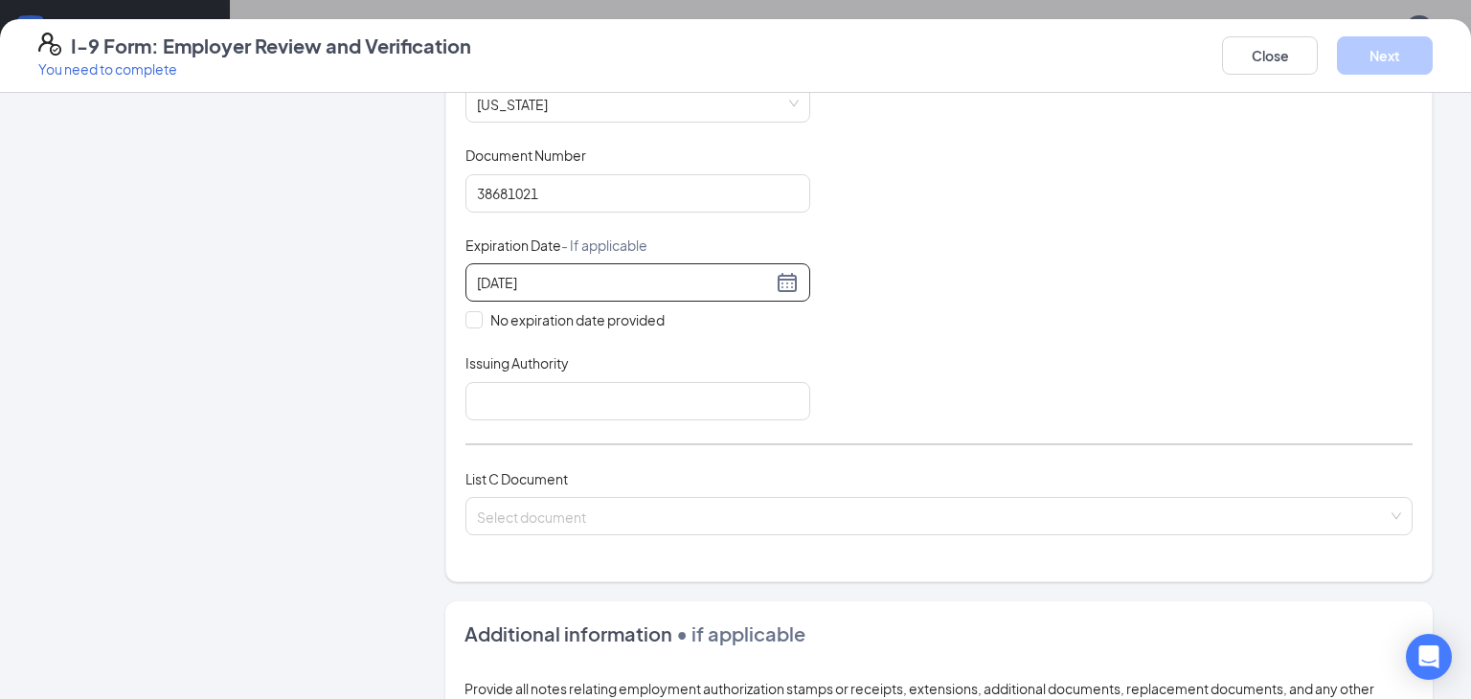
scroll to position [410, 0]
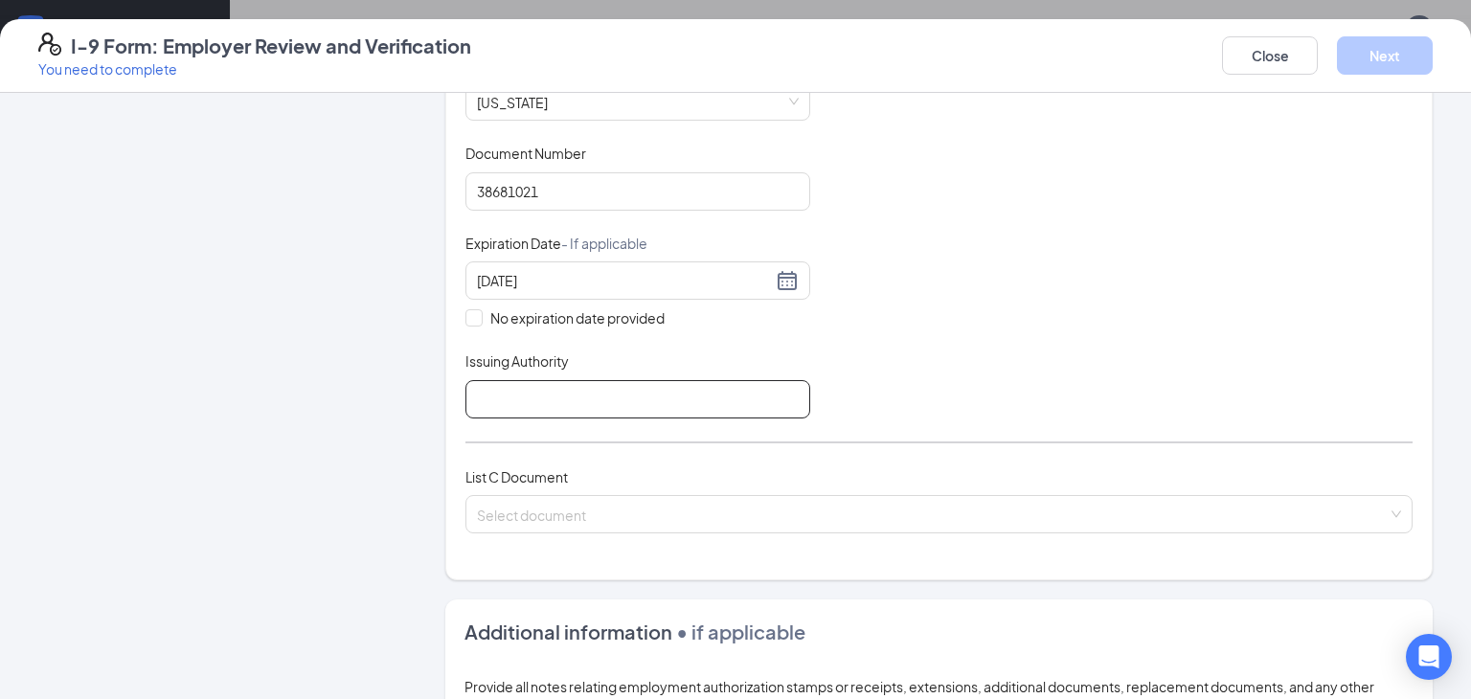
click at [536, 389] on input "Issuing Authority" at bounding box center [637, 399] width 345 height 38
type input "[US_STATE]"
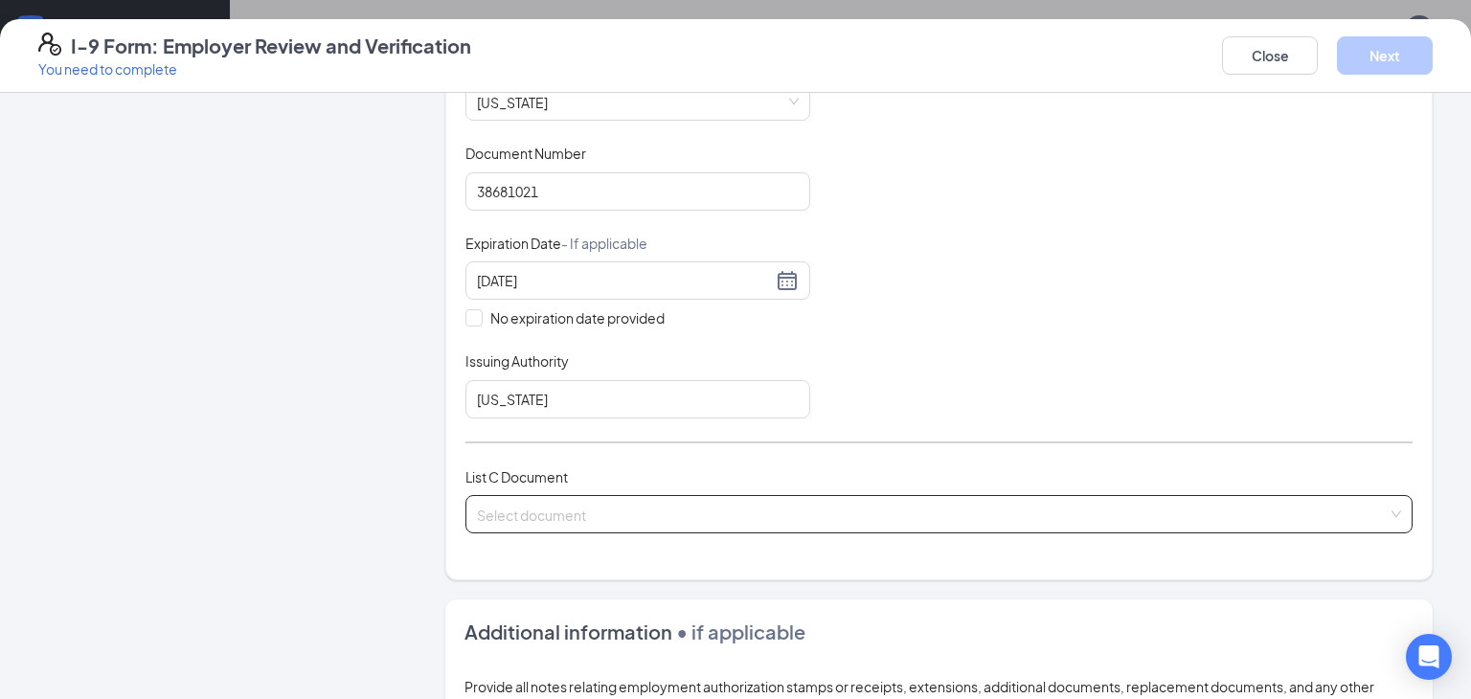
click at [543, 501] on input "search" at bounding box center [932, 510] width 910 height 29
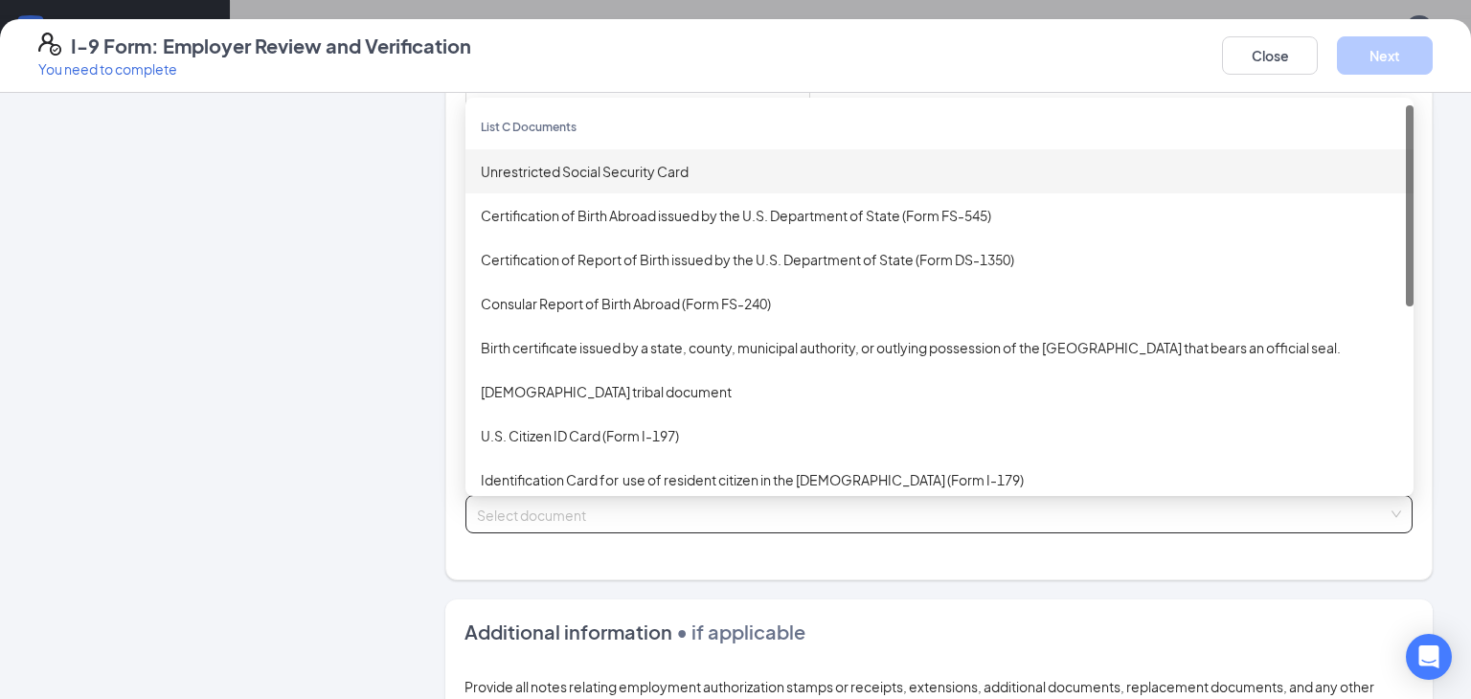
click at [555, 170] on div "Unrestricted Social Security Card" at bounding box center [939, 171] width 917 height 21
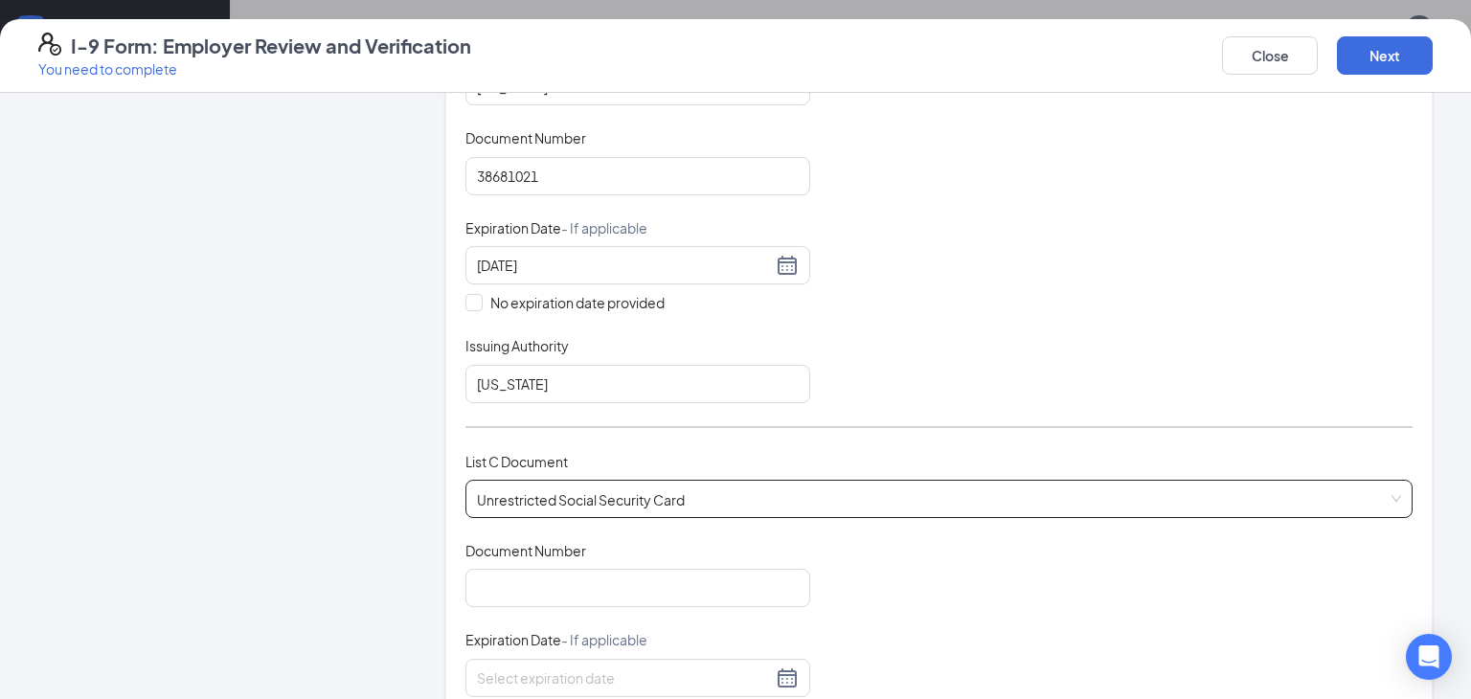
scroll to position [546, 0]
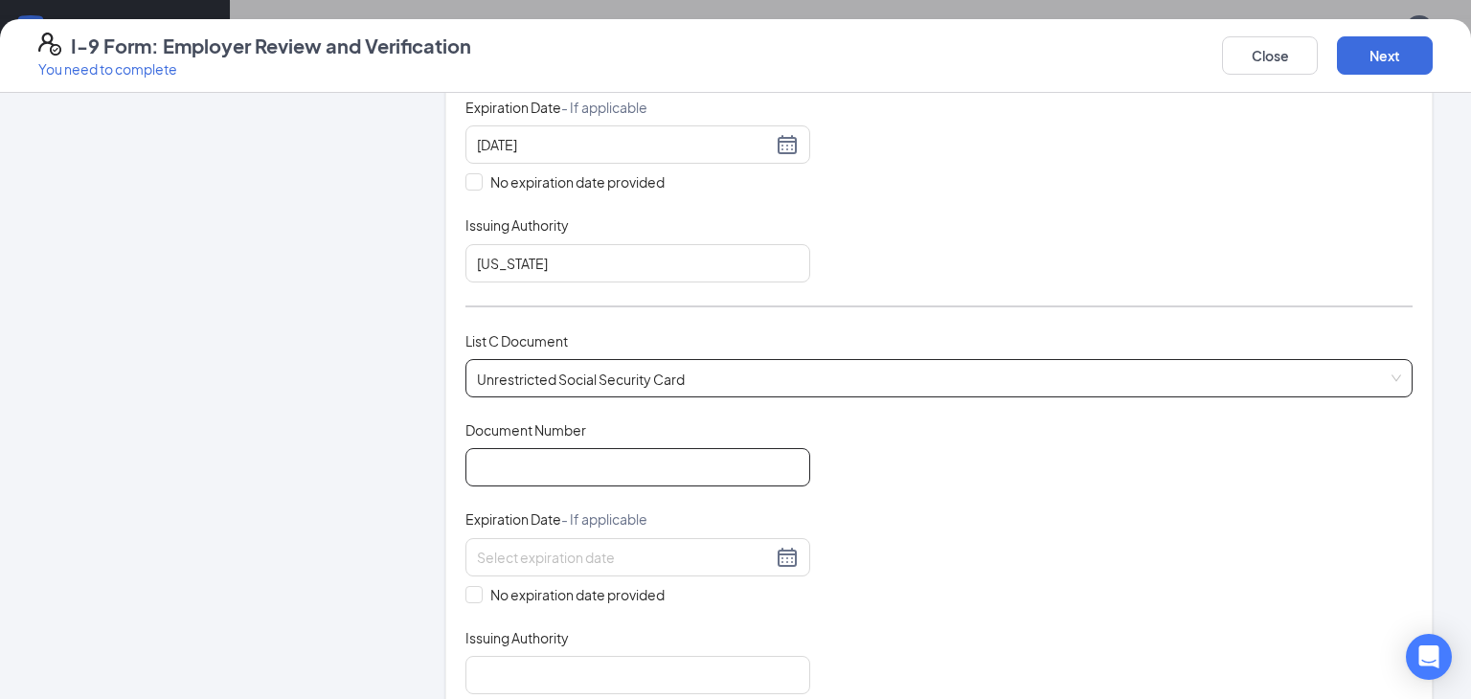
click at [530, 448] on input "Document Number" at bounding box center [637, 467] width 345 height 38
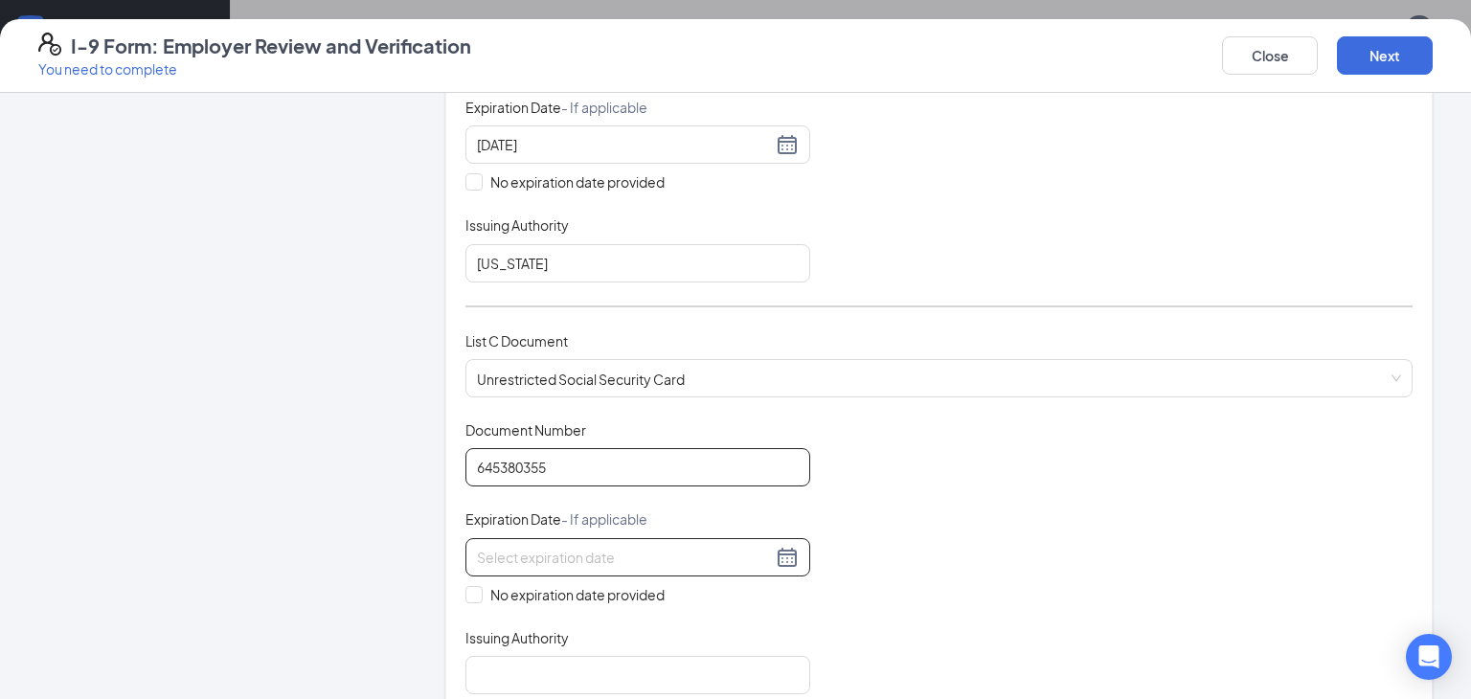
type input "645380355"
click at [635, 558] on input at bounding box center [624, 557] width 295 height 21
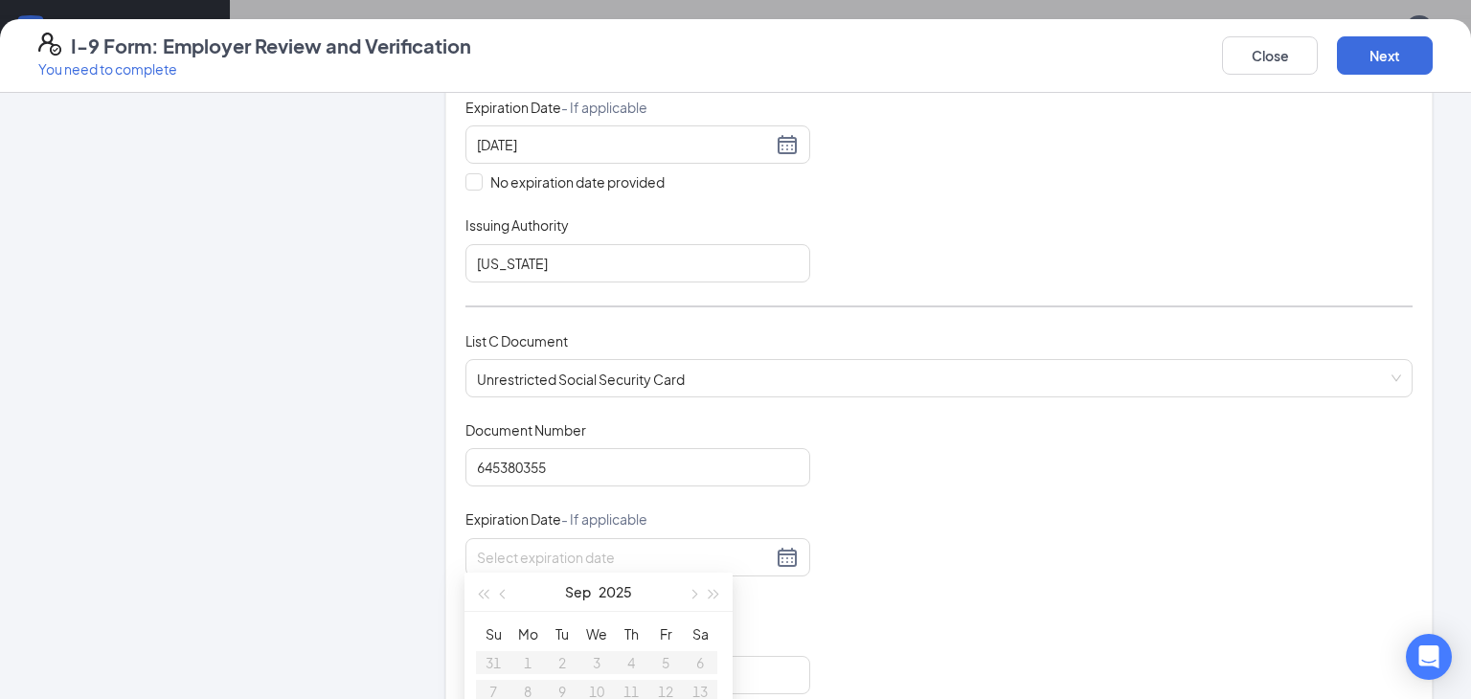
click at [1086, 507] on div "Document Title Unrestricted Social Security Card Document Number 645380355 Expi…" at bounding box center [938, 557] width 947 height 274
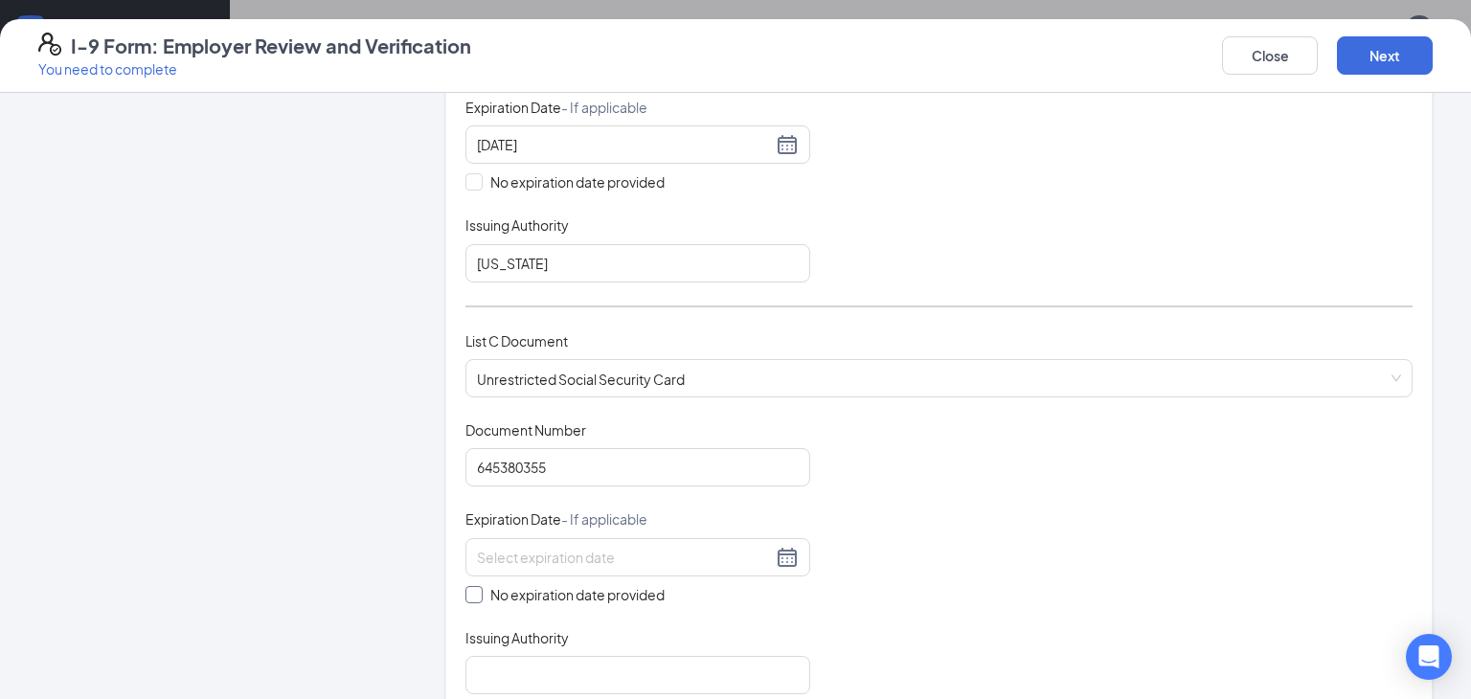
click at [522, 589] on span "No expiration date provided" at bounding box center [578, 594] width 190 height 21
click at [479, 589] on input "No expiration date provided" at bounding box center [471, 592] width 13 height 13
checkbox input "true"
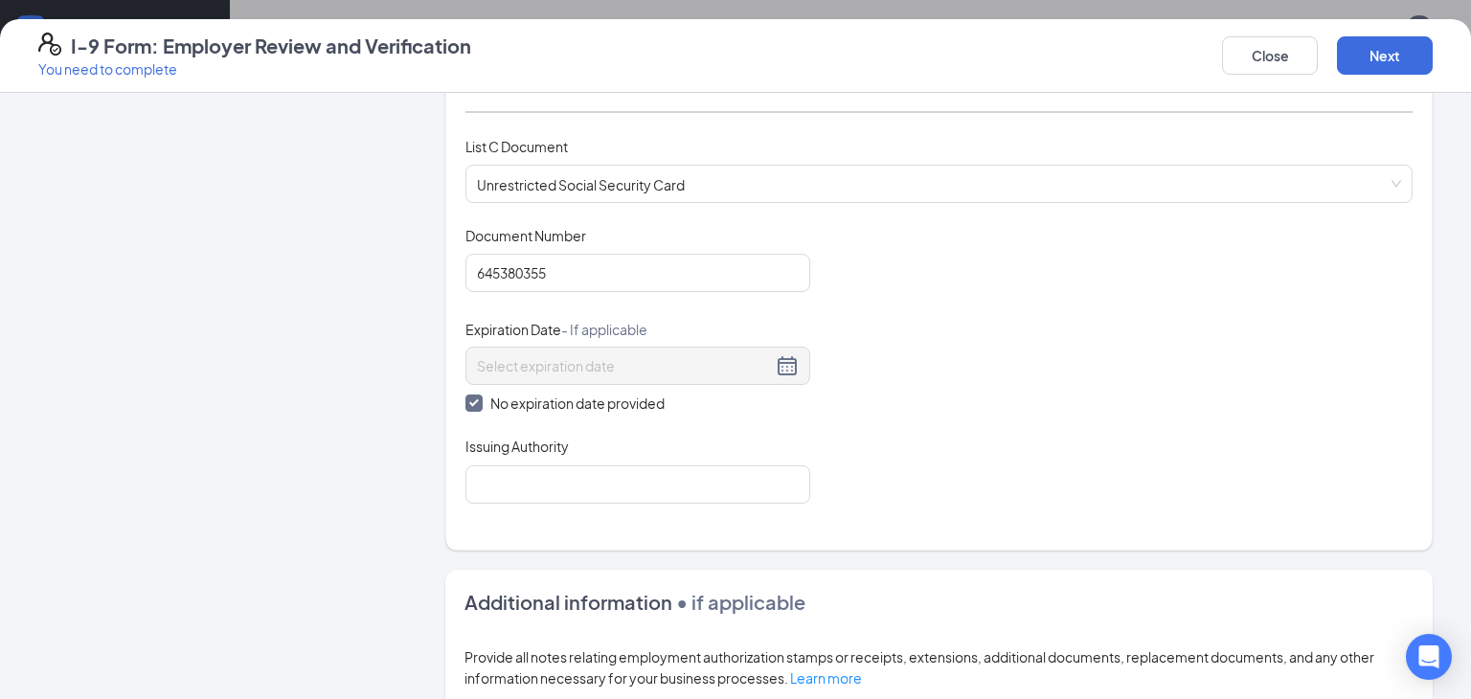
scroll to position [741, 0]
click at [527, 473] on input "Issuing Authority" at bounding box center [637, 483] width 345 height 38
type input "SSA"
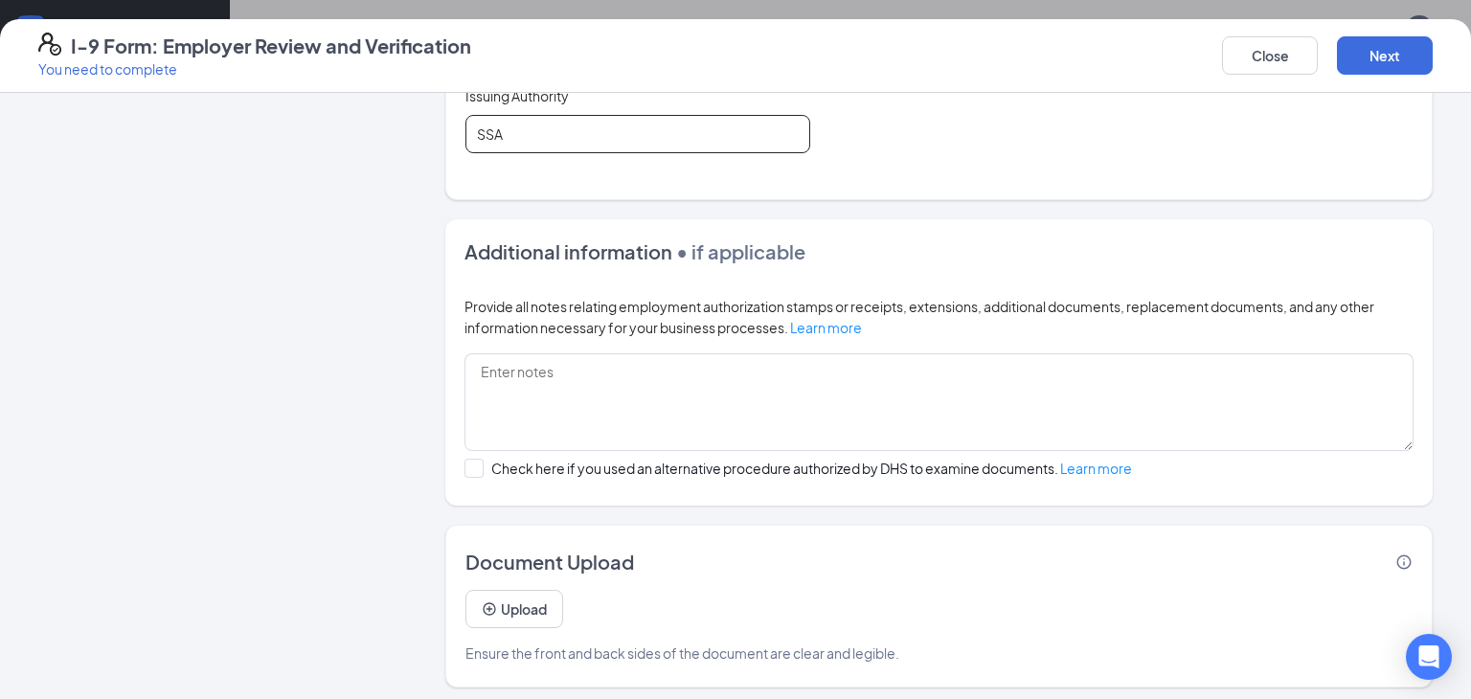
scroll to position [1889, 0]
click at [1382, 62] on button "Next" at bounding box center [1385, 55] width 96 height 38
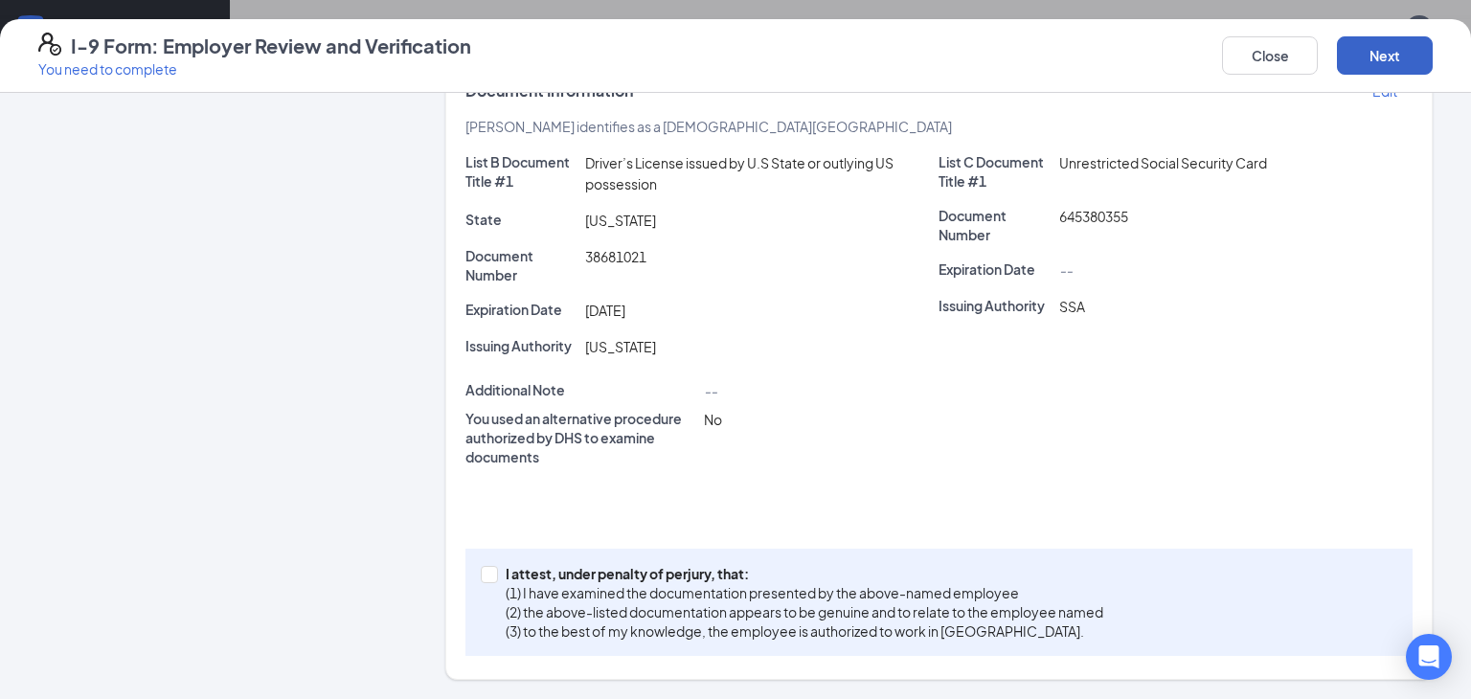
scroll to position [409, 0]
click at [482, 573] on input "I attest, under penalty of [PERSON_NAME], that: (1) I have examined the documen…" at bounding box center [487, 573] width 13 height 13
checkbox input "true"
click at [1413, 44] on button "Next" at bounding box center [1385, 55] width 96 height 38
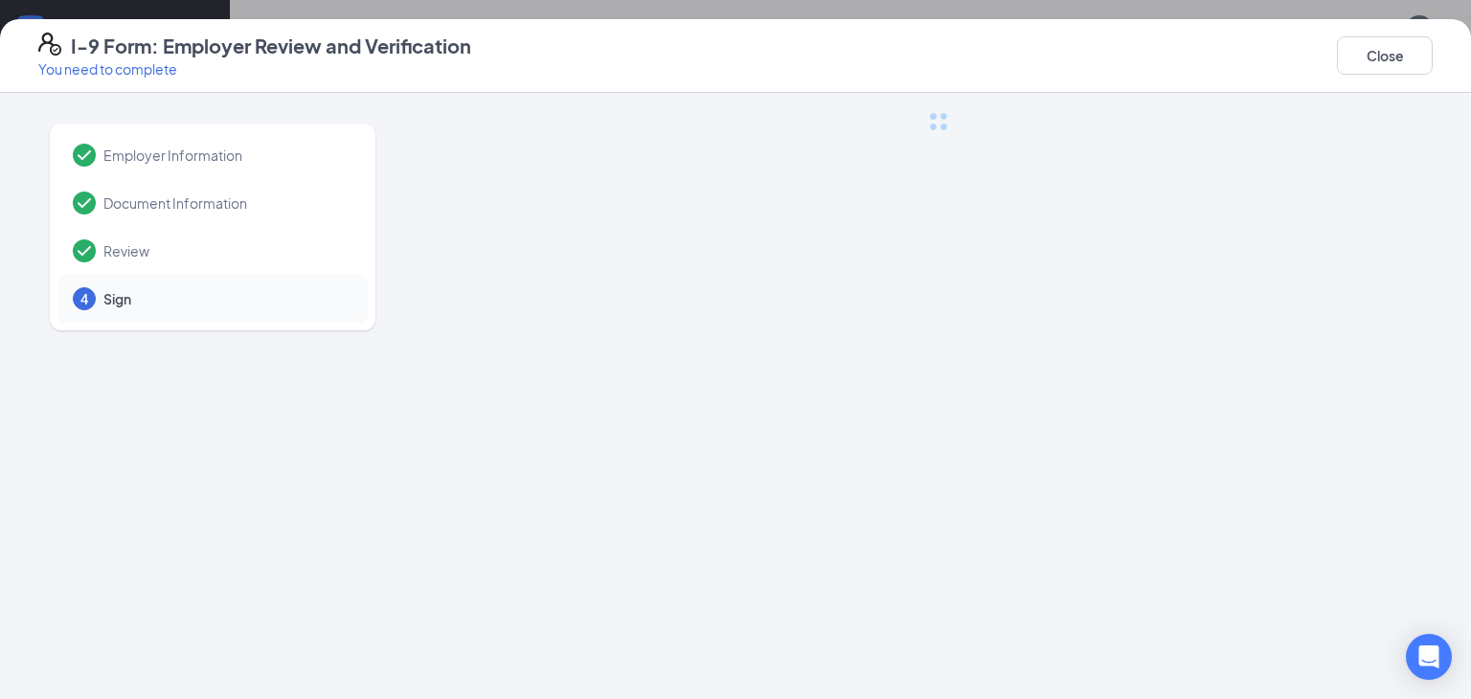
scroll to position [0, 0]
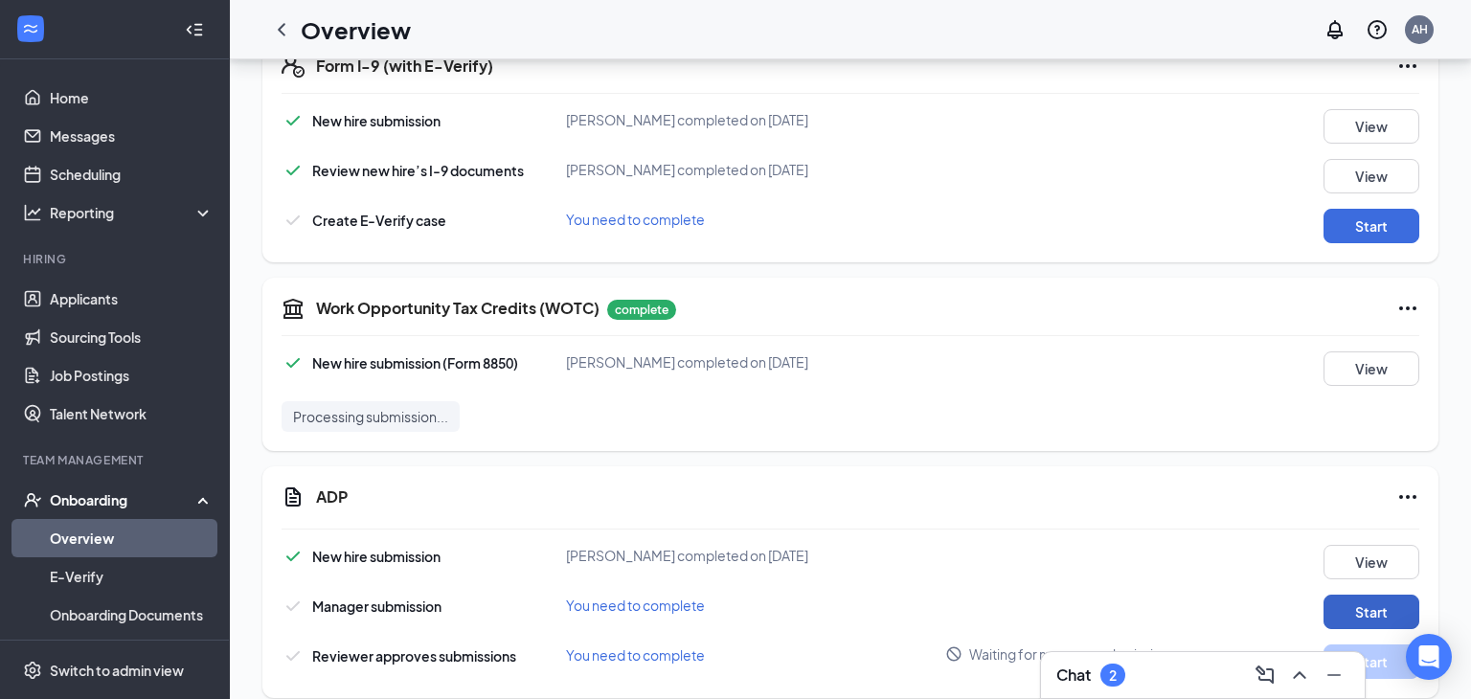
click at [1403, 595] on button "Start" at bounding box center [1371, 612] width 96 height 34
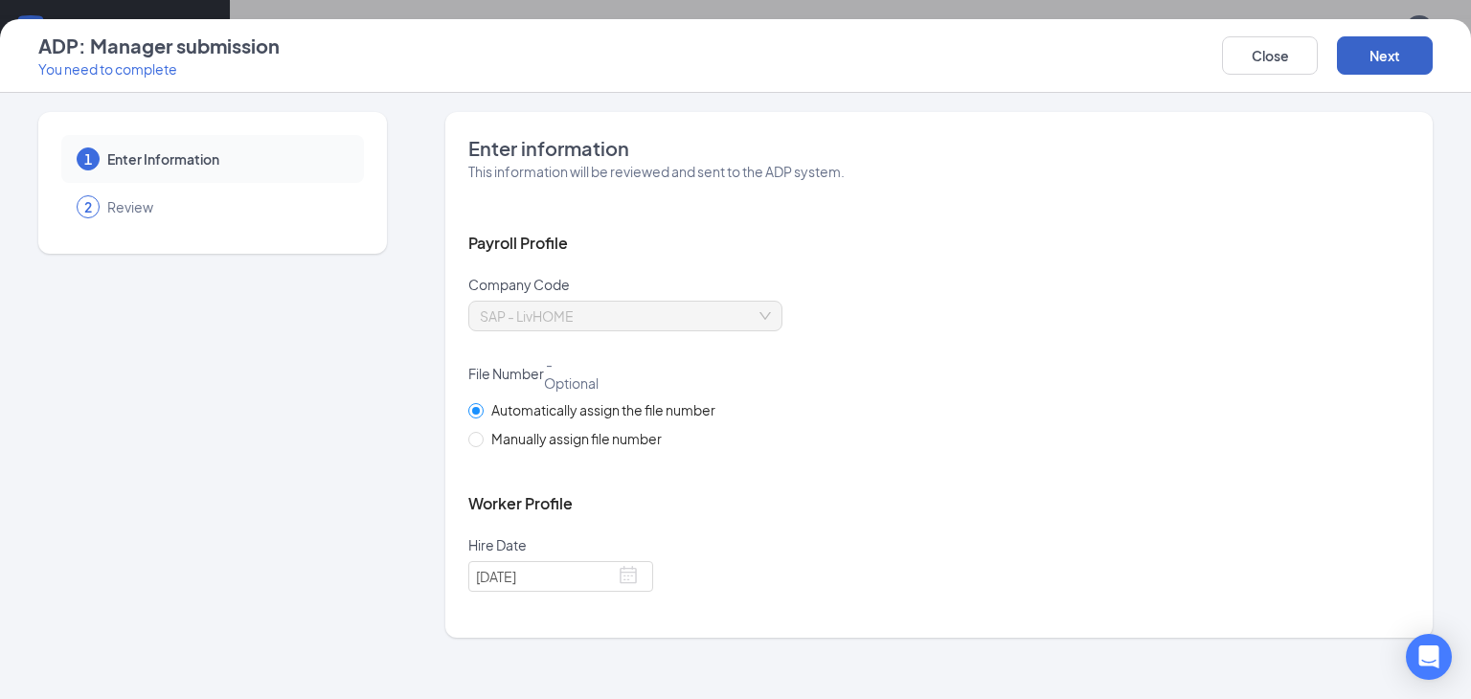
click at [1395, 52] on button "Next" at bounding box center [1385, 55] width 96 height 38
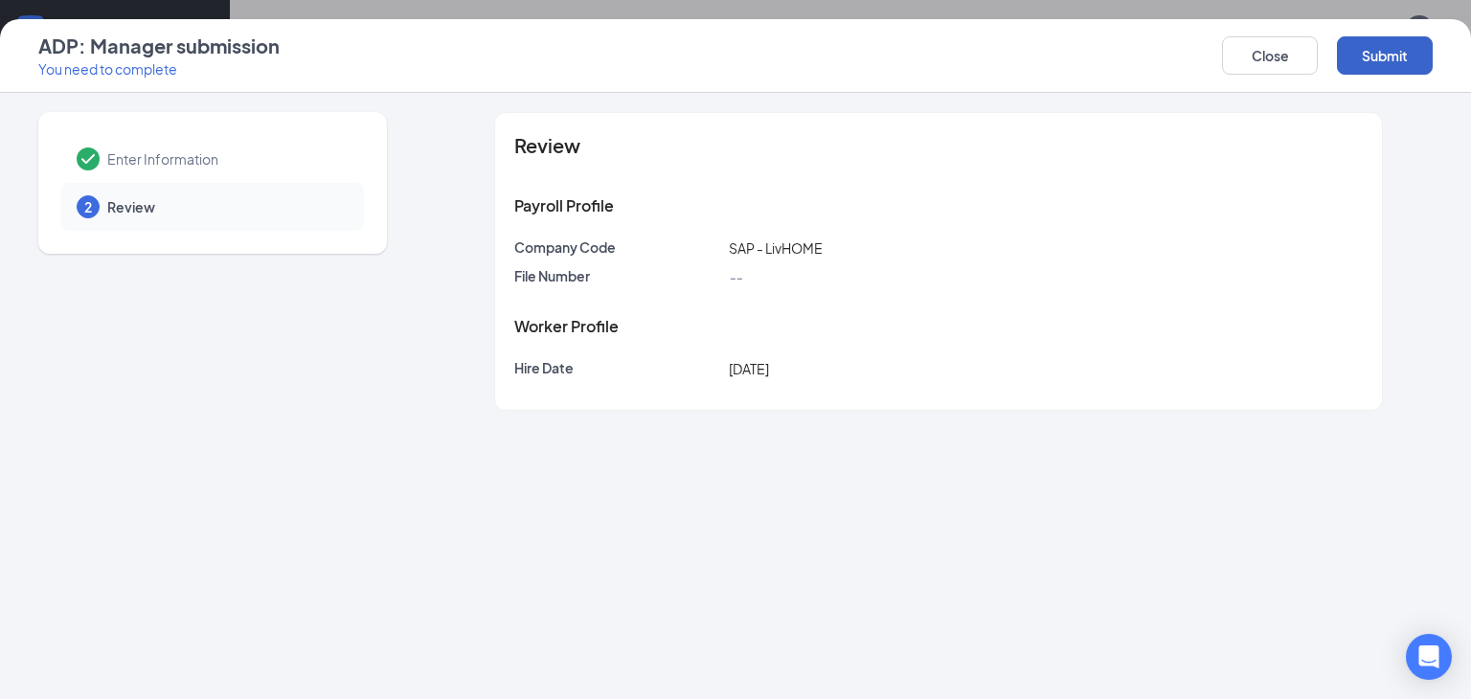
click at [1421, 61] on button "Submit" at bounding box center [1385, 55] width 96 height 38
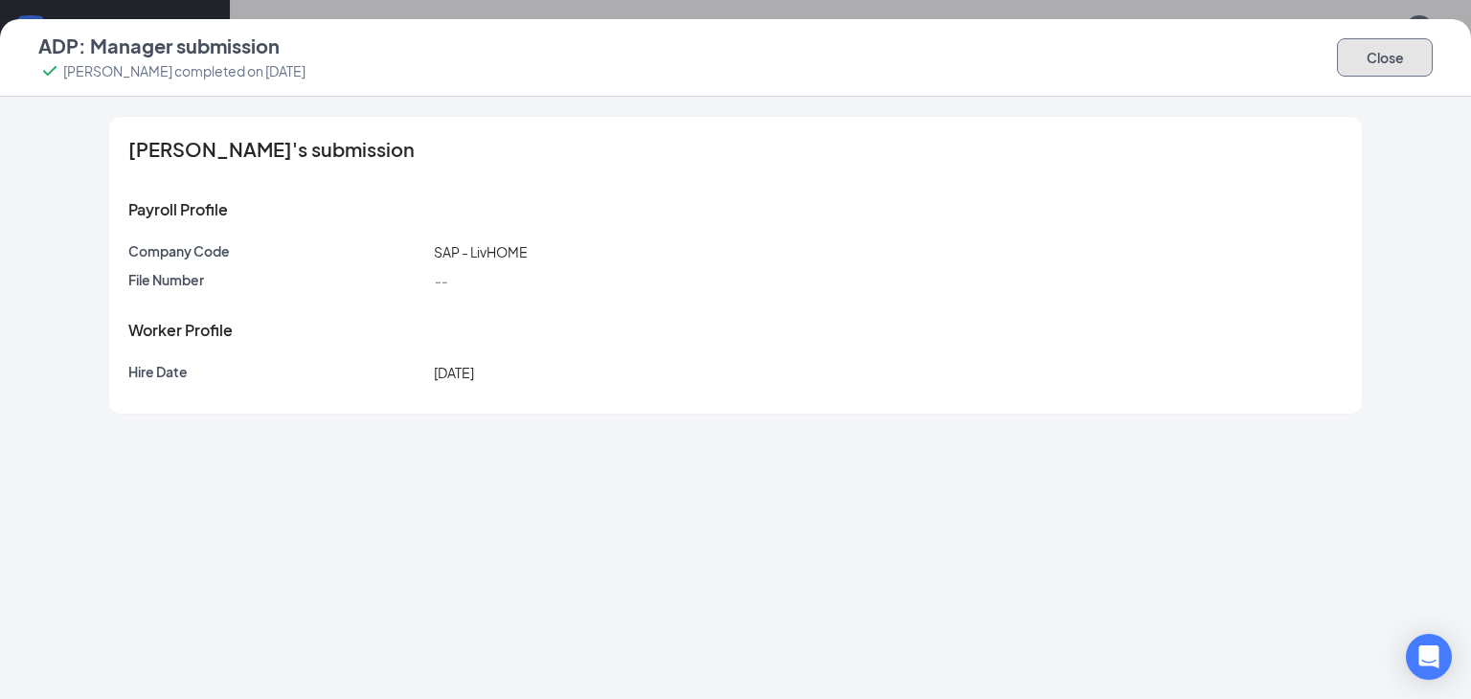
click at [1390, 39] on button "Close" at bounding box center [1385, 57] width 96 height 38
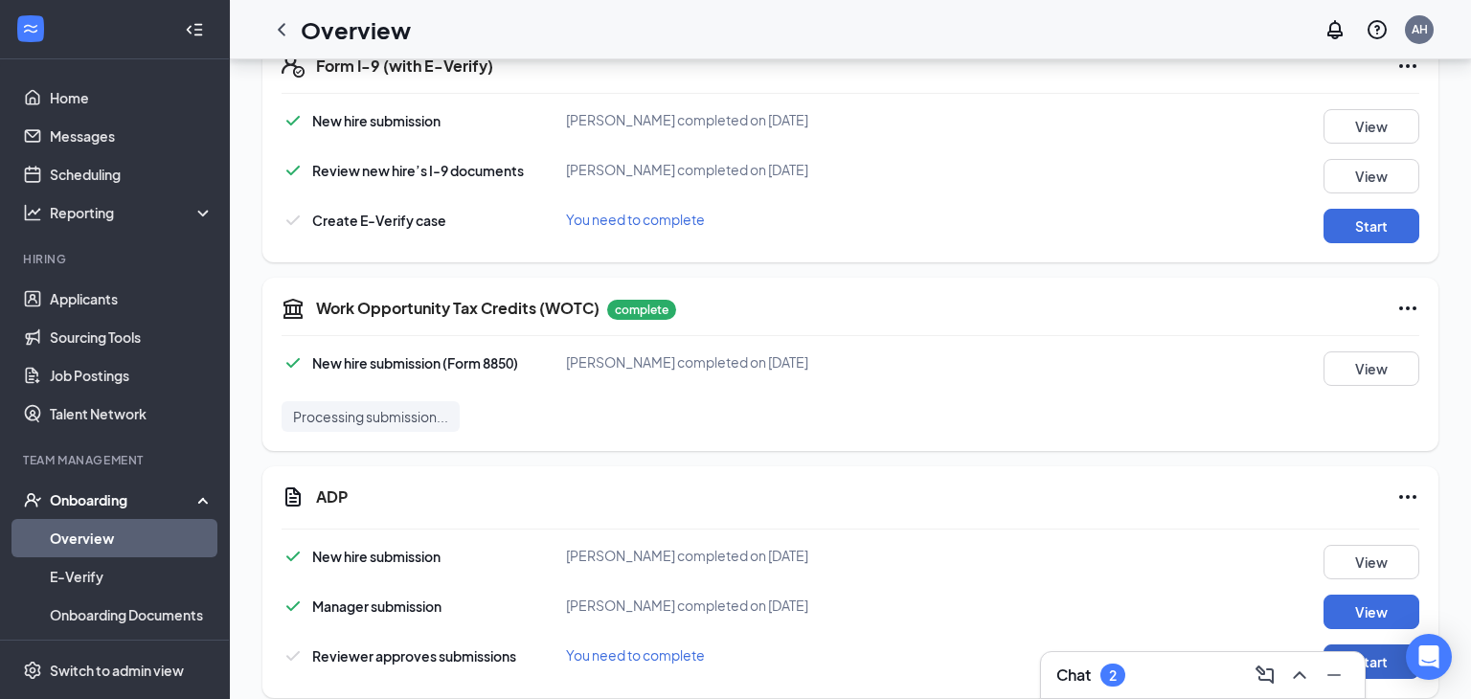
click at [1369, 644] on button "Start" at bounding box center [1371, 661] width 96 height 34
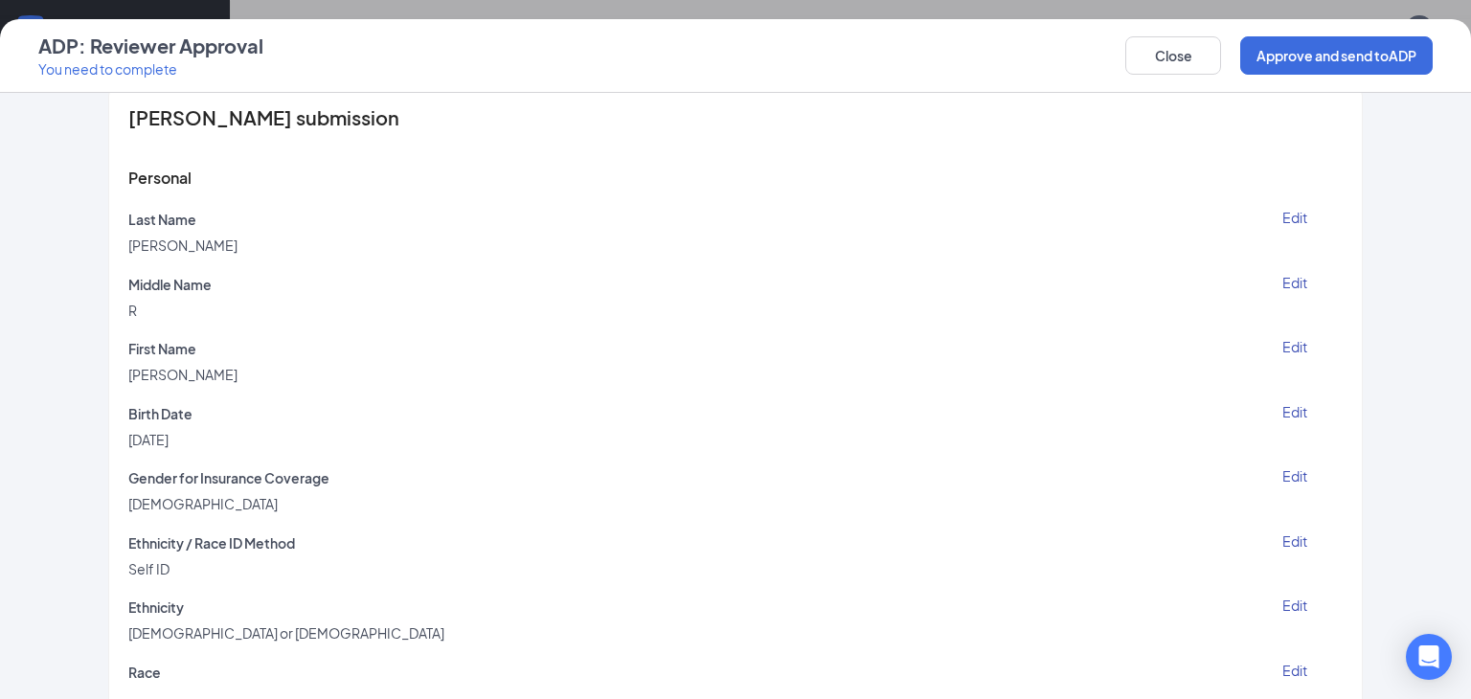
scroll to position [31, 0]
click at [1320, 213] on button "Edit" at bounding box center [1295, 214] width 96 height 15
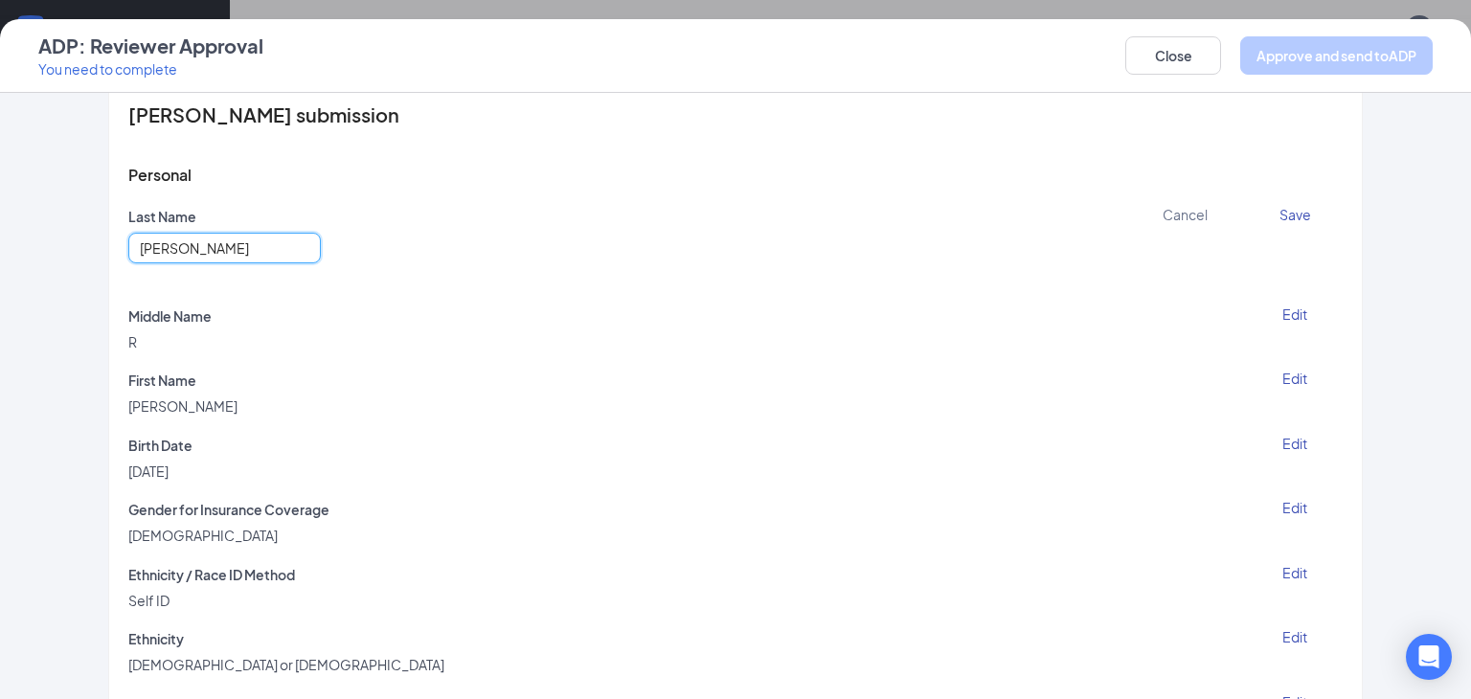
click at [145, 248] on input "[PERSON_NAME]" at bounding box center [224, 248] width 192 height 31
type input "[PERSON_NAME]"
click at [1297, 215] on button "Save" at bounding box center [1295, 214] width 96 height 15
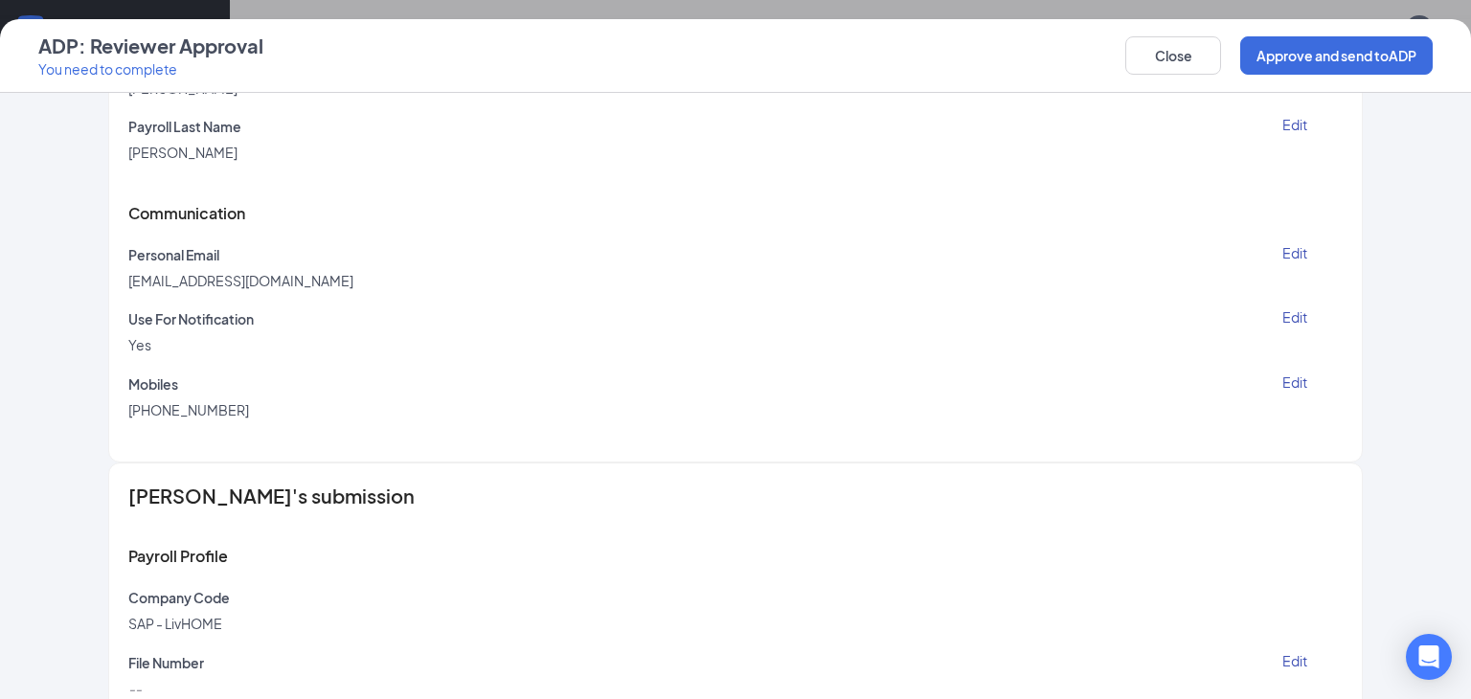
scroll to position [1562, 0]
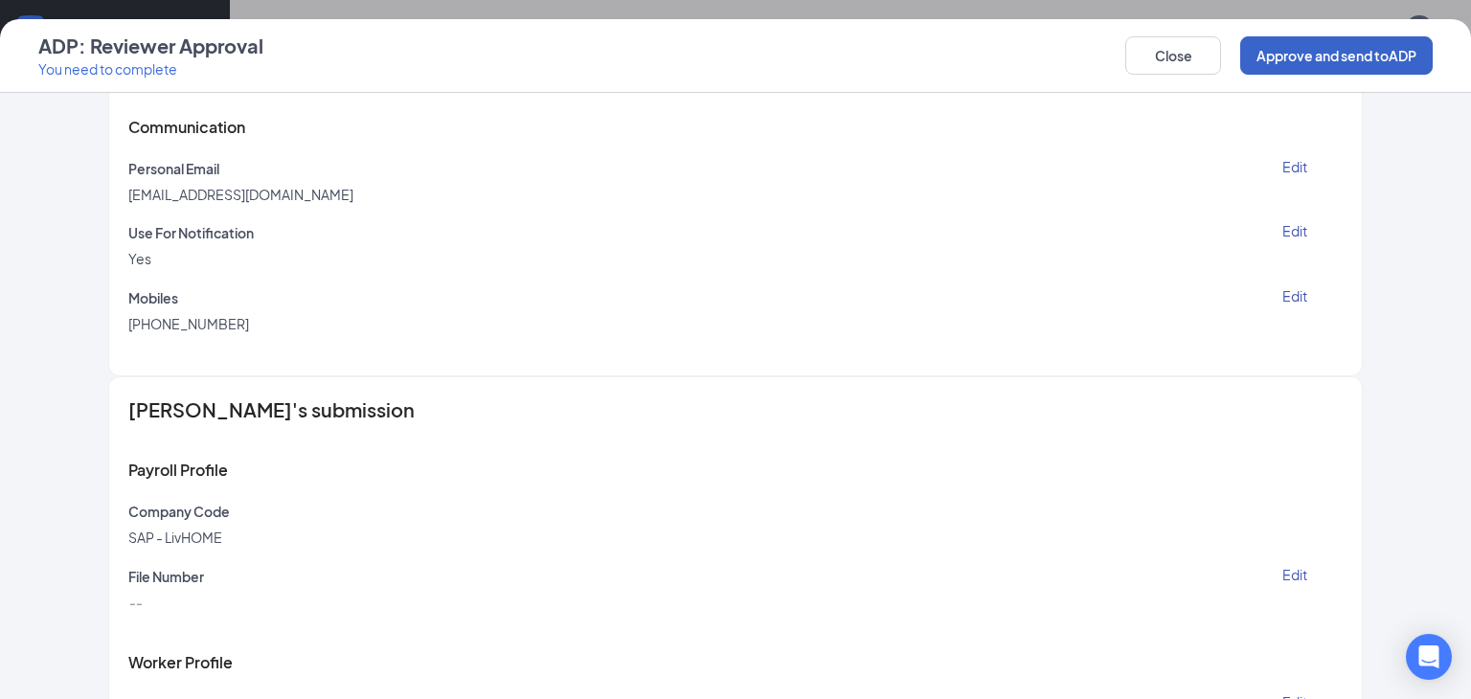
click at [1345, 53] on button "Approve and send to ADP" at bounding box center [1336, 55] width 192 height 38
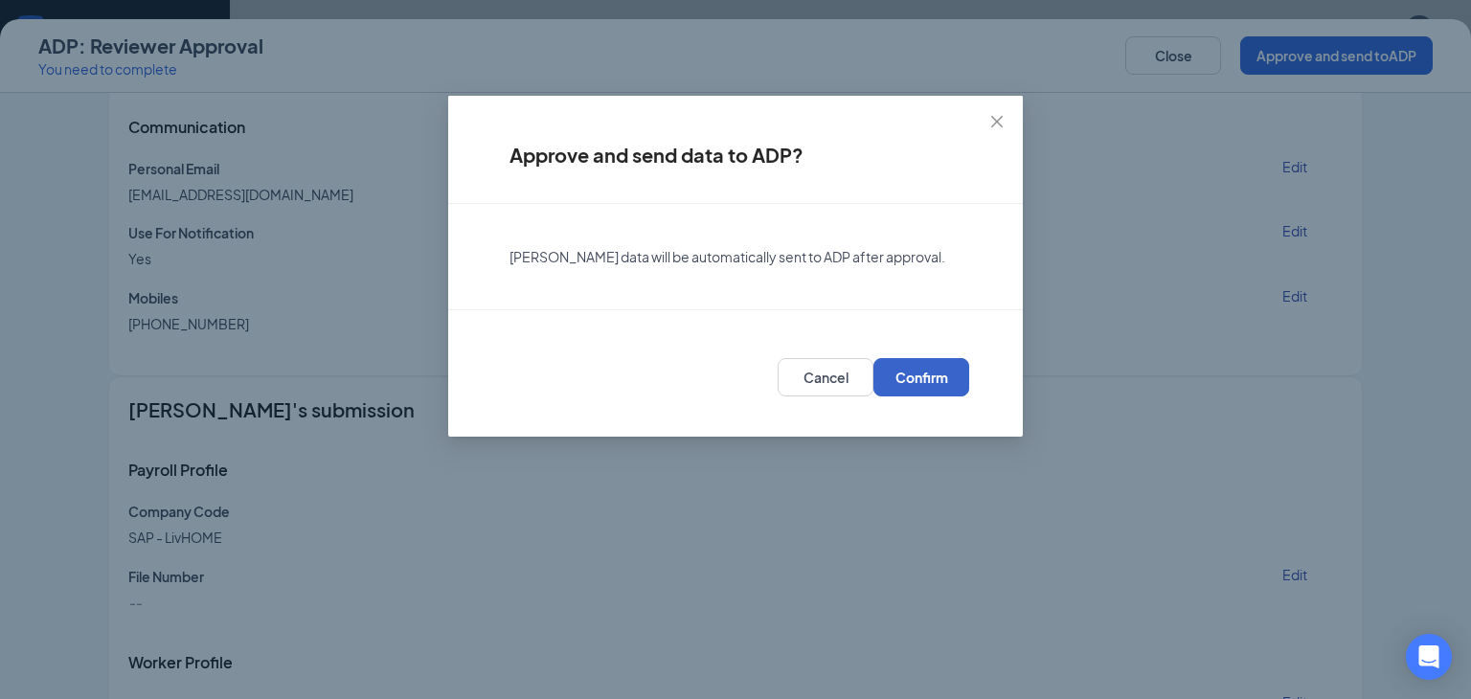
click at [939, 371] on span "Confirm" at bounding box center [921, 377] width 53 height 19
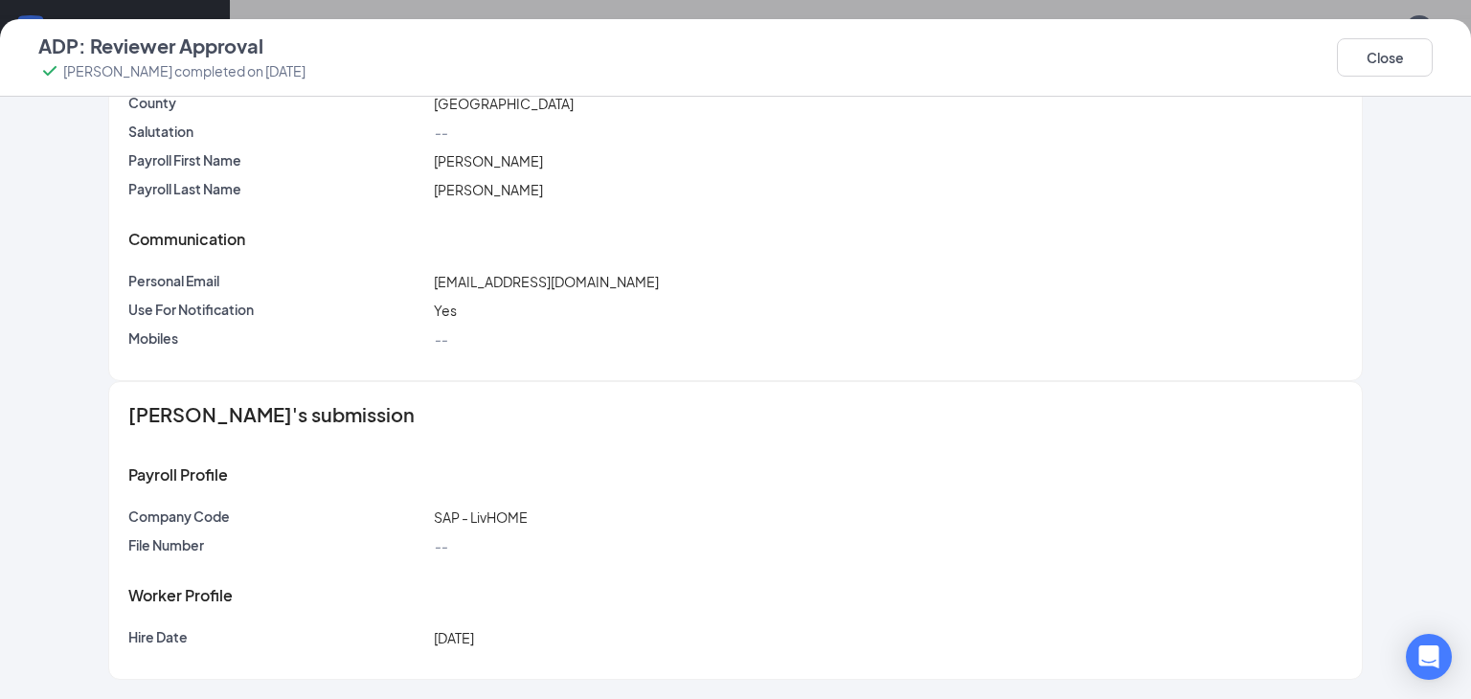
scroll to position [699, 0]
click at [1391, 67] on button "Close" at bounding box center [1385, 57] width 96 height 38
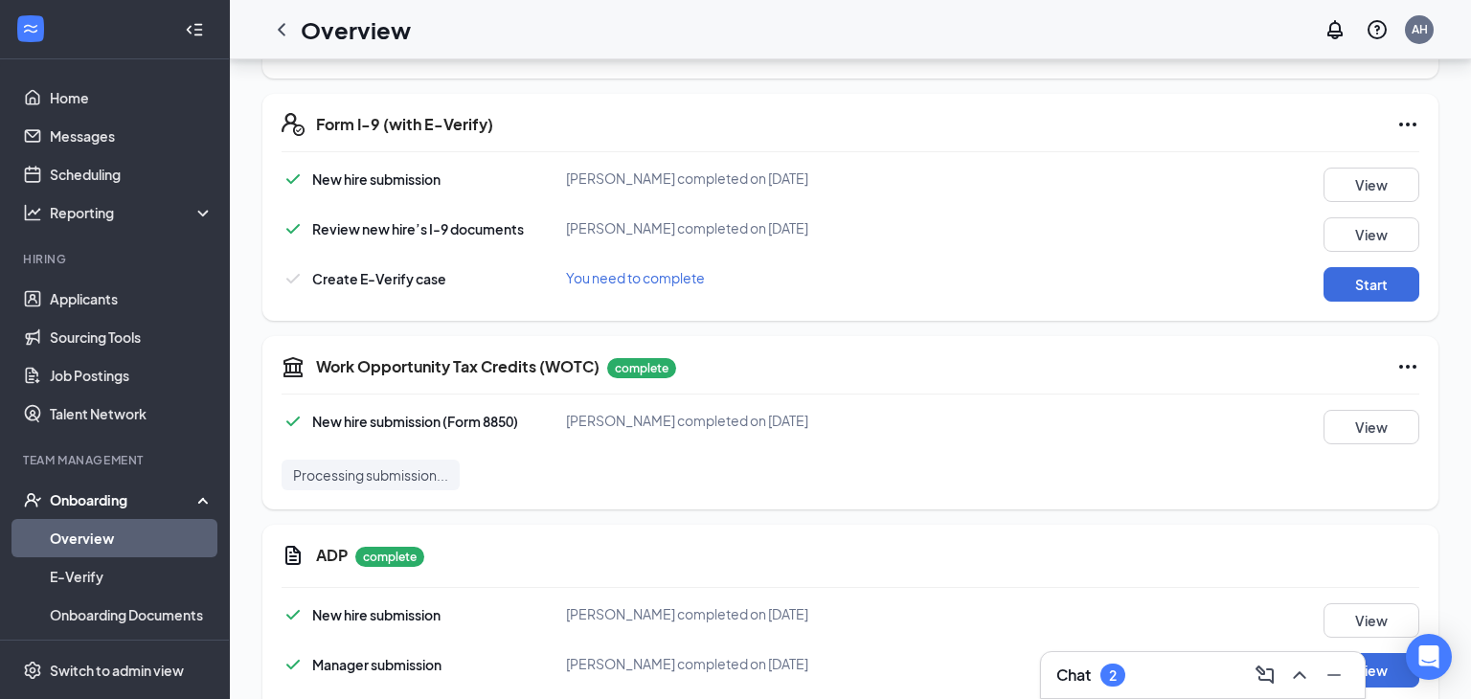
scroll to position [1823, 0]
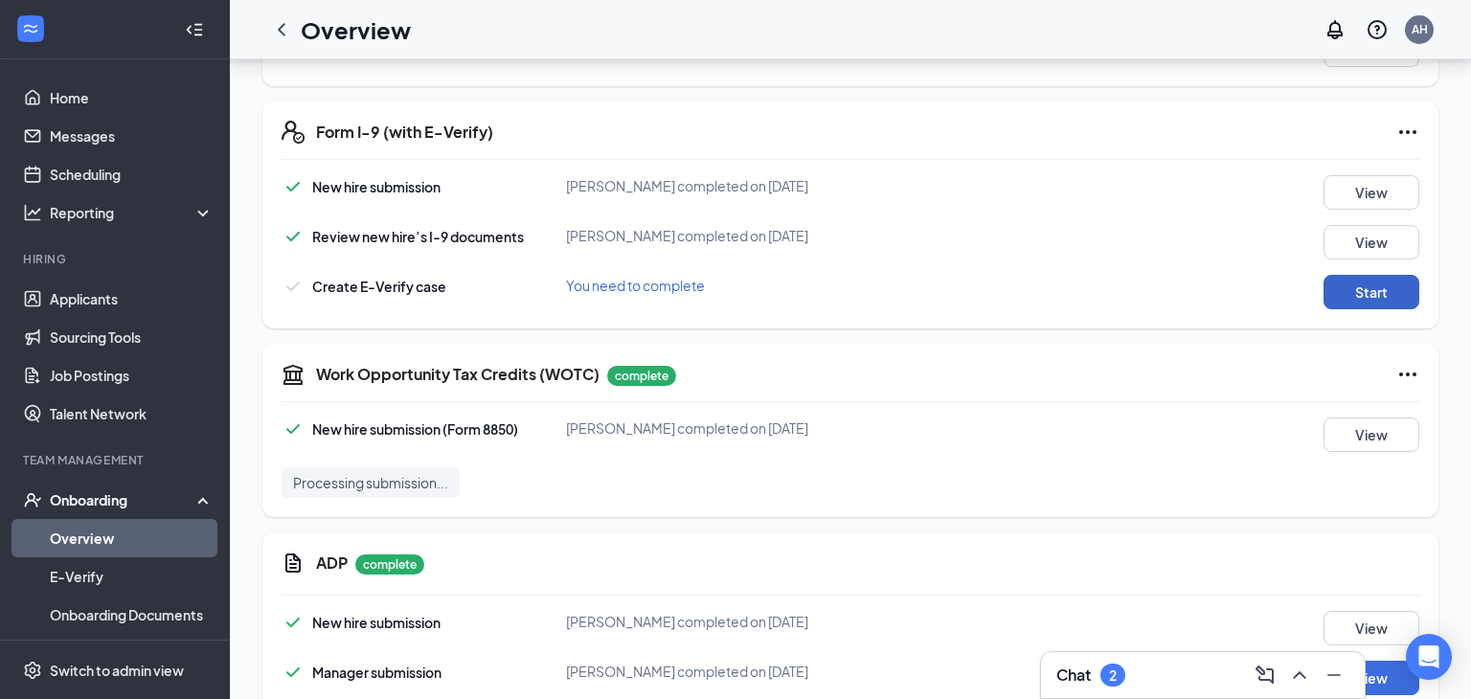
click at [1380, 275] on button "Start" at bounding box center [1371, 292] width 96 height 34
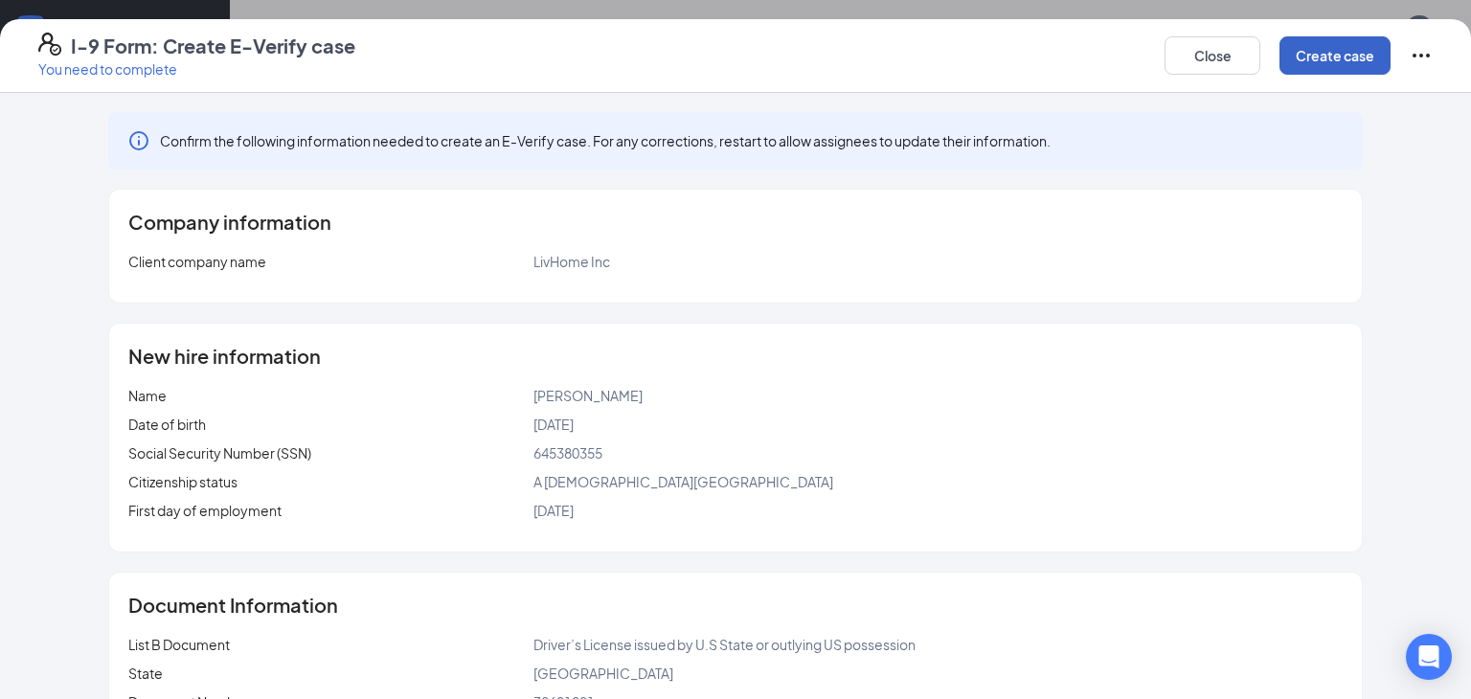
click at [1314, 63] on button "Create case" at bounding box center [1334, 55] width 111 height 38
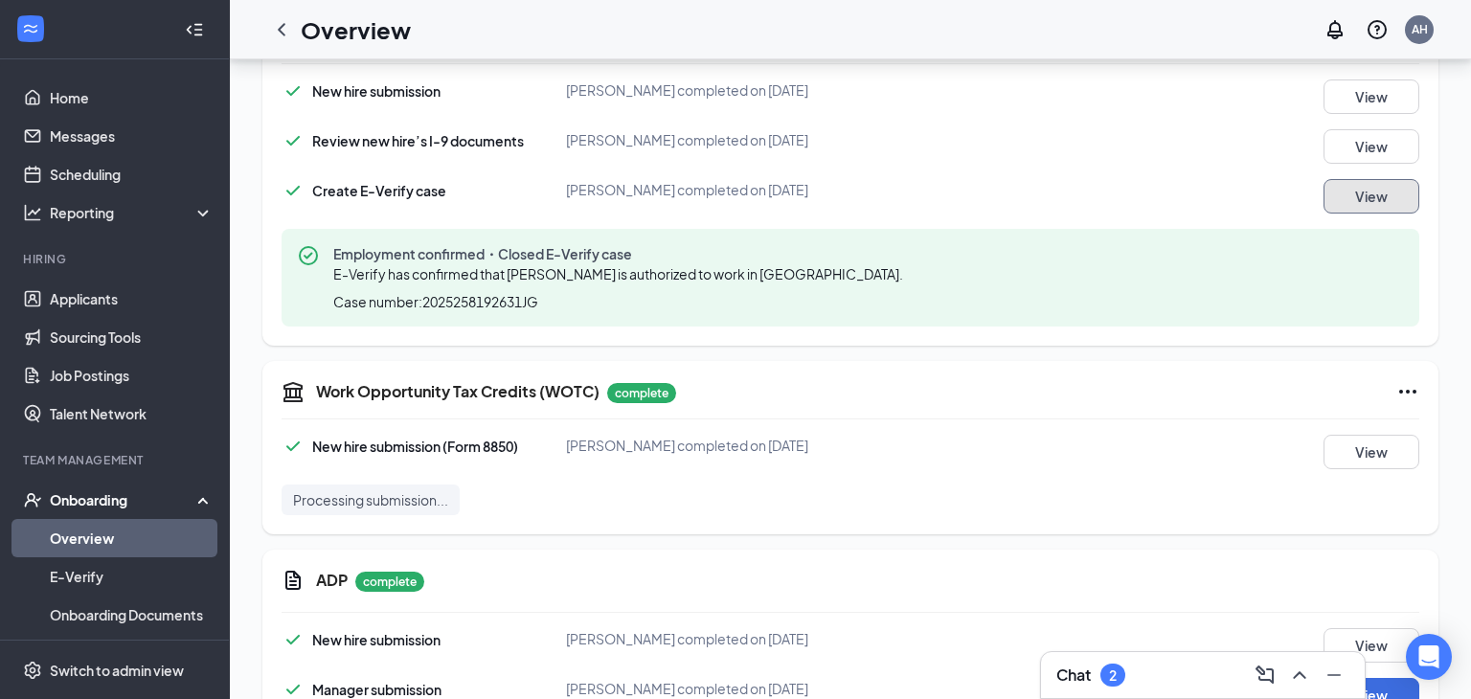
scroll to position [2003, 0]
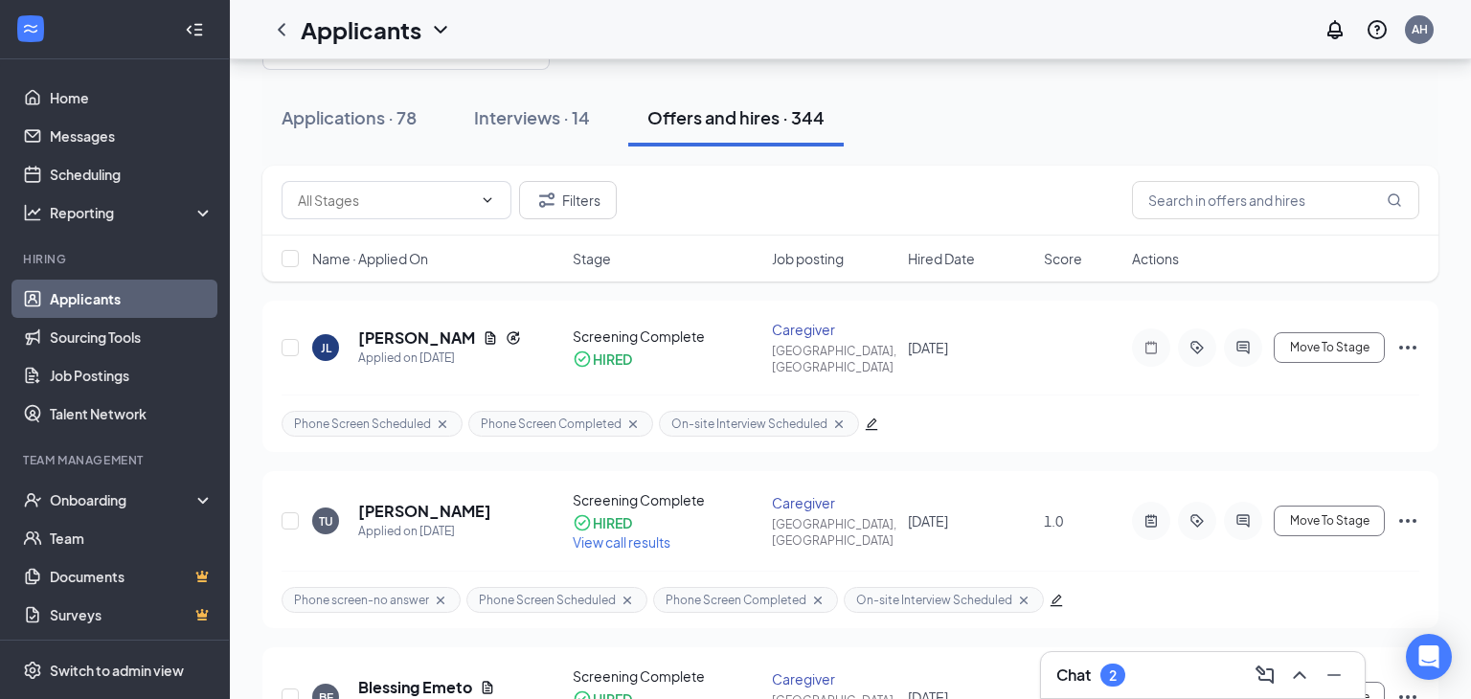
scroll to position [92, 0]
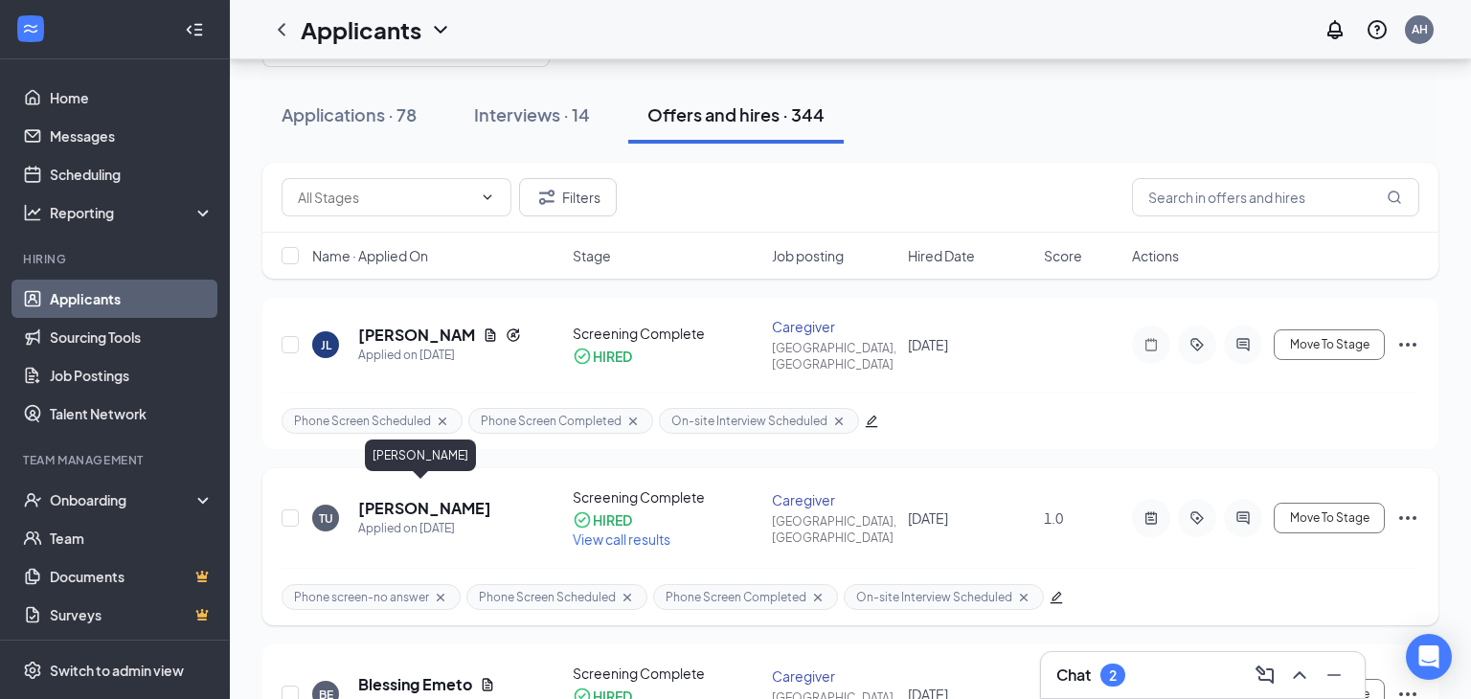
click at [431, 498] on h5 "[PERSON_NAME]" at bounding box center [424, 508] width 133 height 21
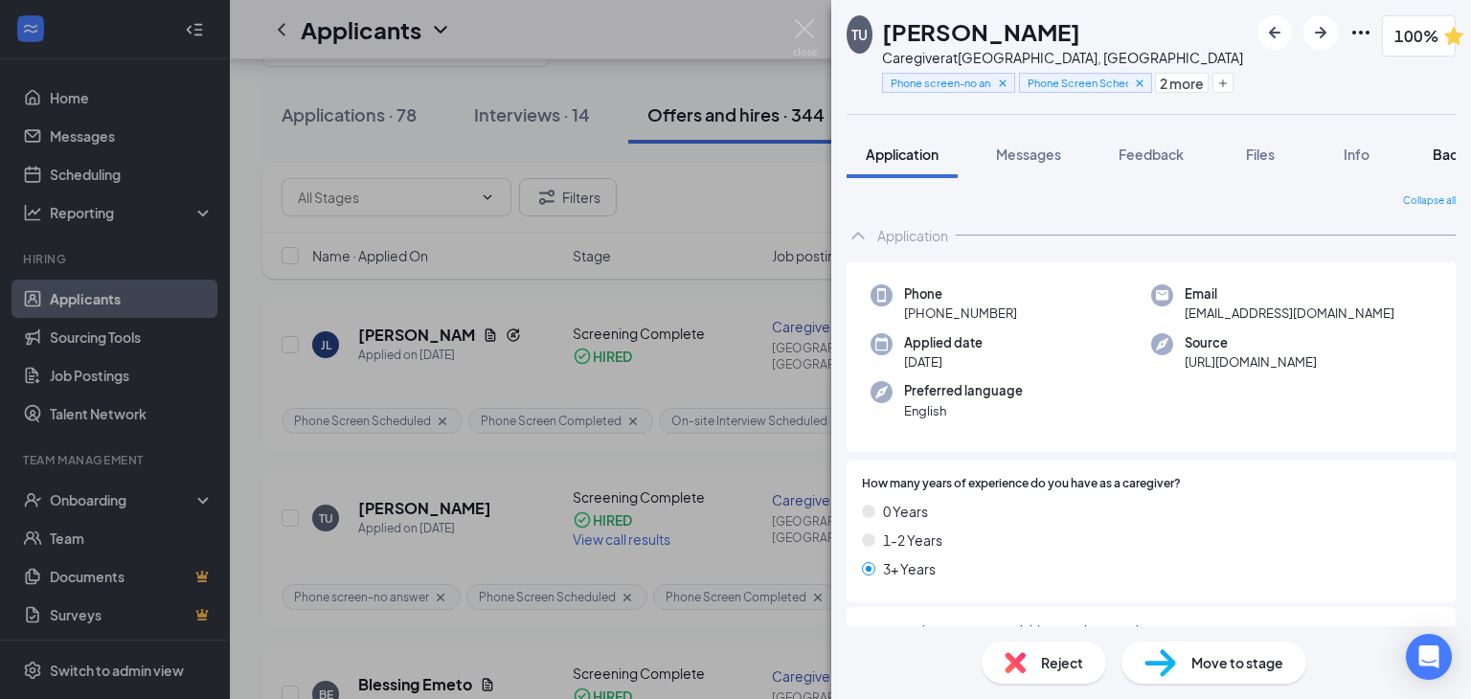
click at [1444, 155] on span "Background" at bounding box center [1471, 154] width 79 height 17
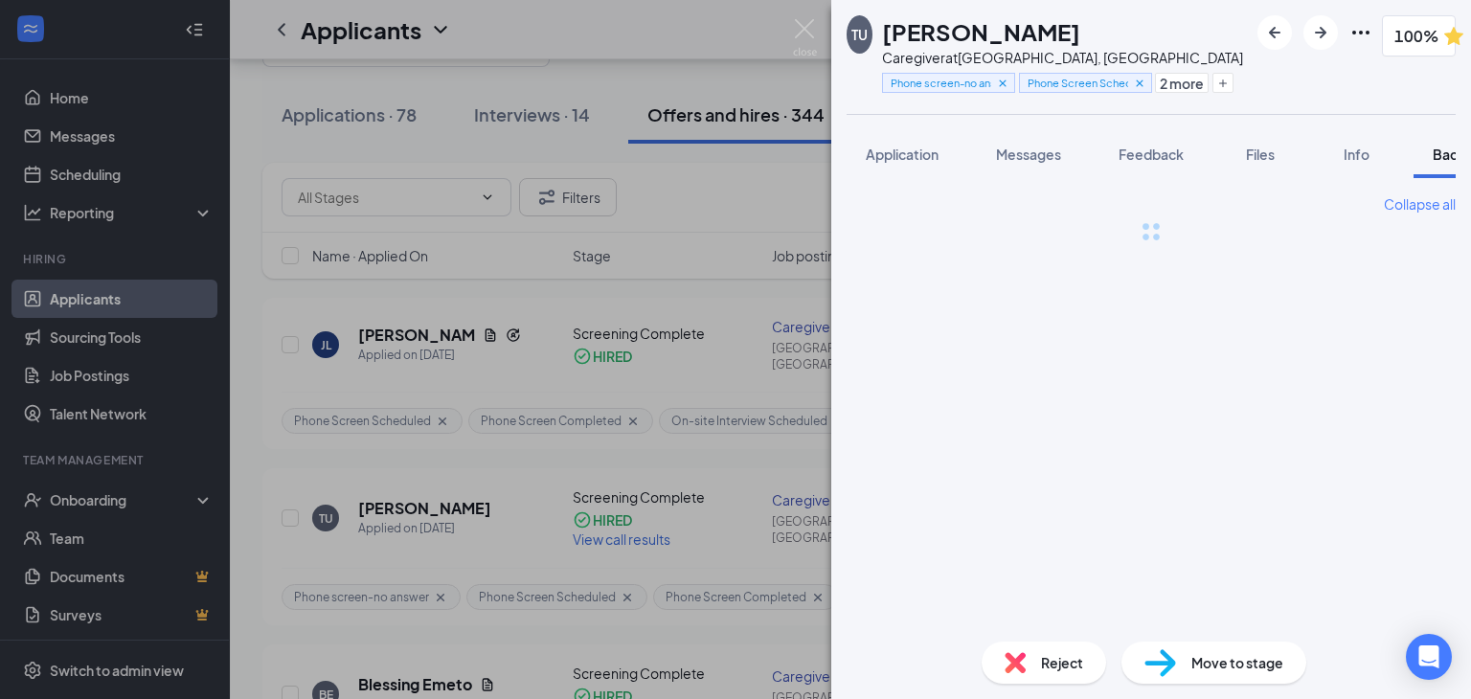
scroll to position [0, 78]
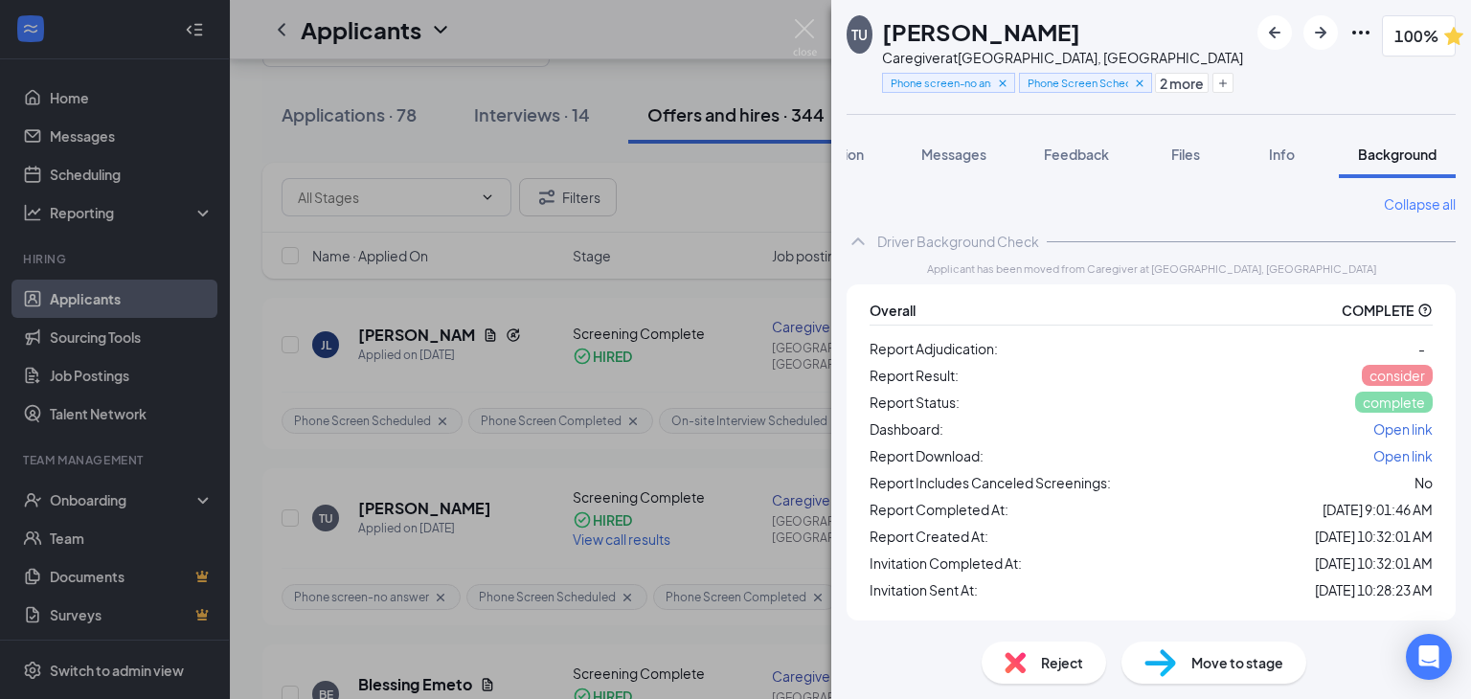
click at [1415, 460] on span "Open link" at bounding box center [1402, 455] width 59 height 17
click at [812, 34] on img at bounding box center [805, 37] width 24 height 37
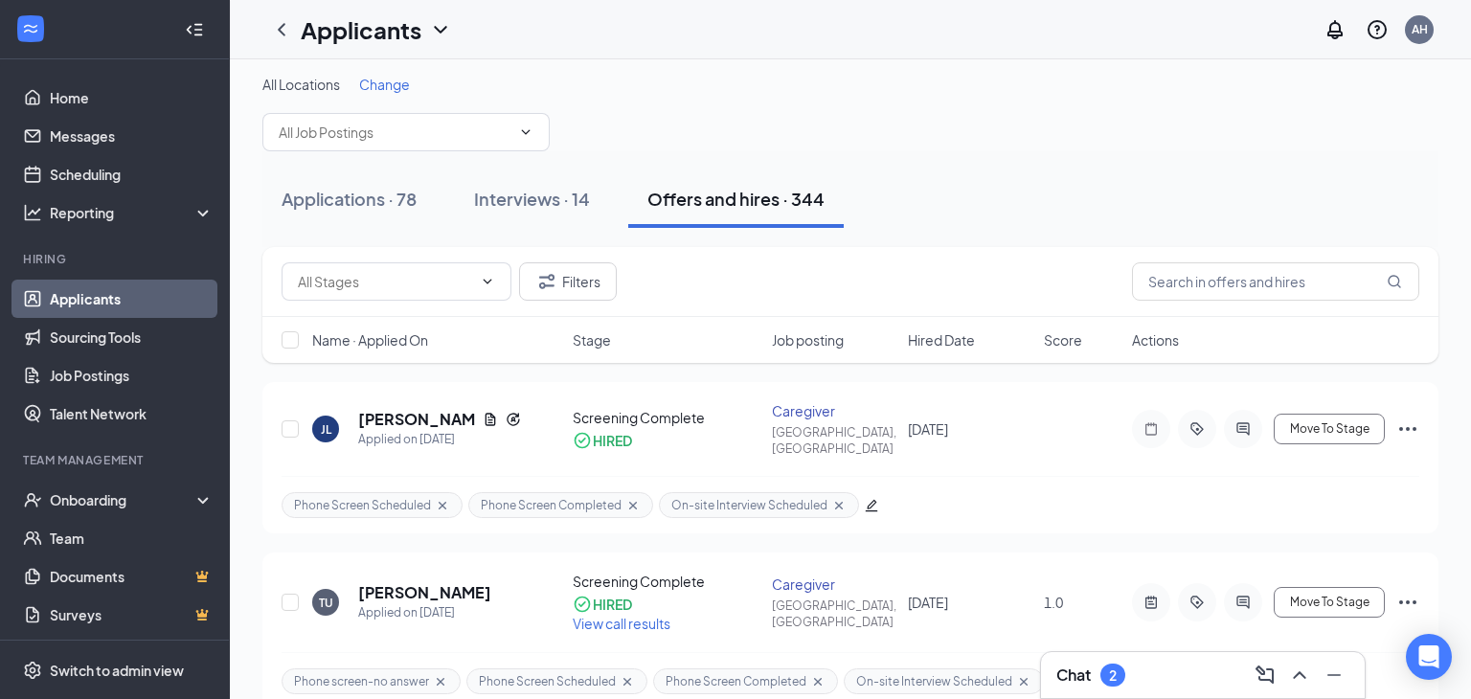
scroll to position [3, 0]
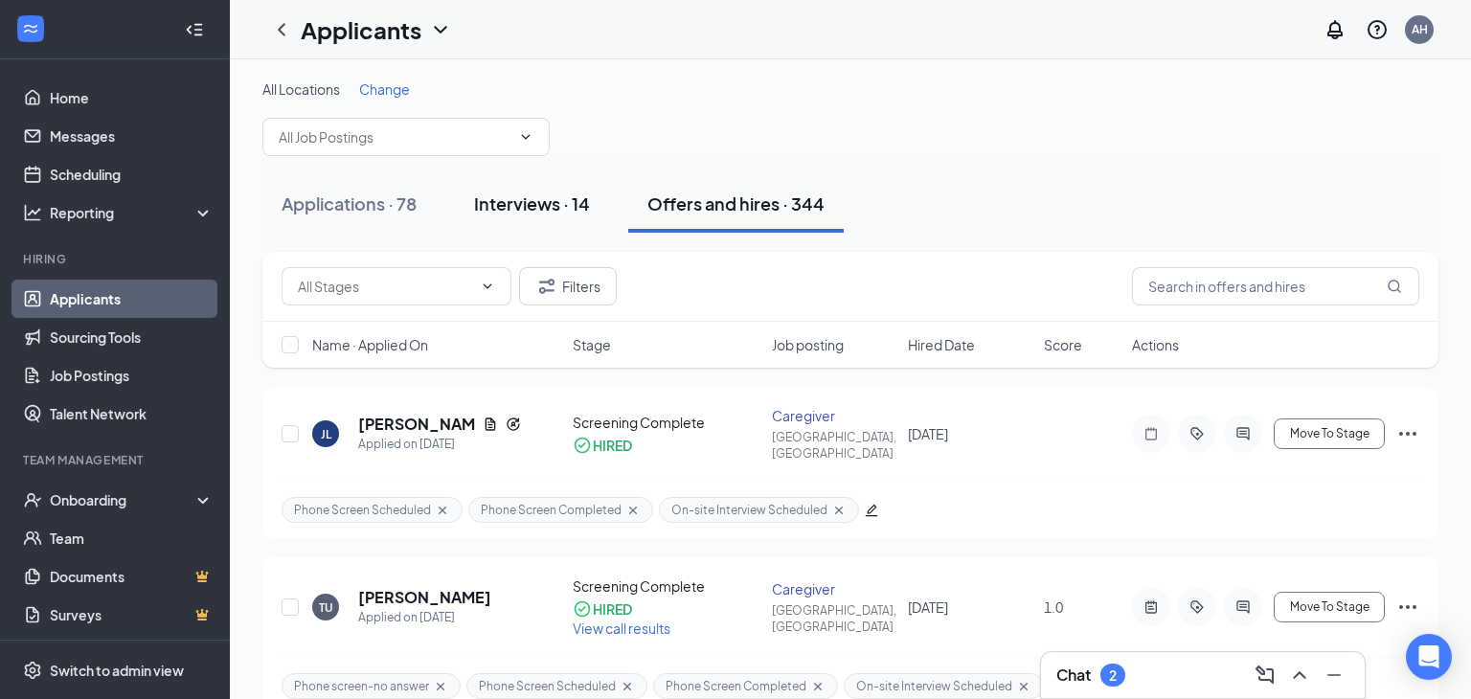
click at [535, 199] on div "Interviews · 14" at bounding box center [532, 203] width 116 height 24
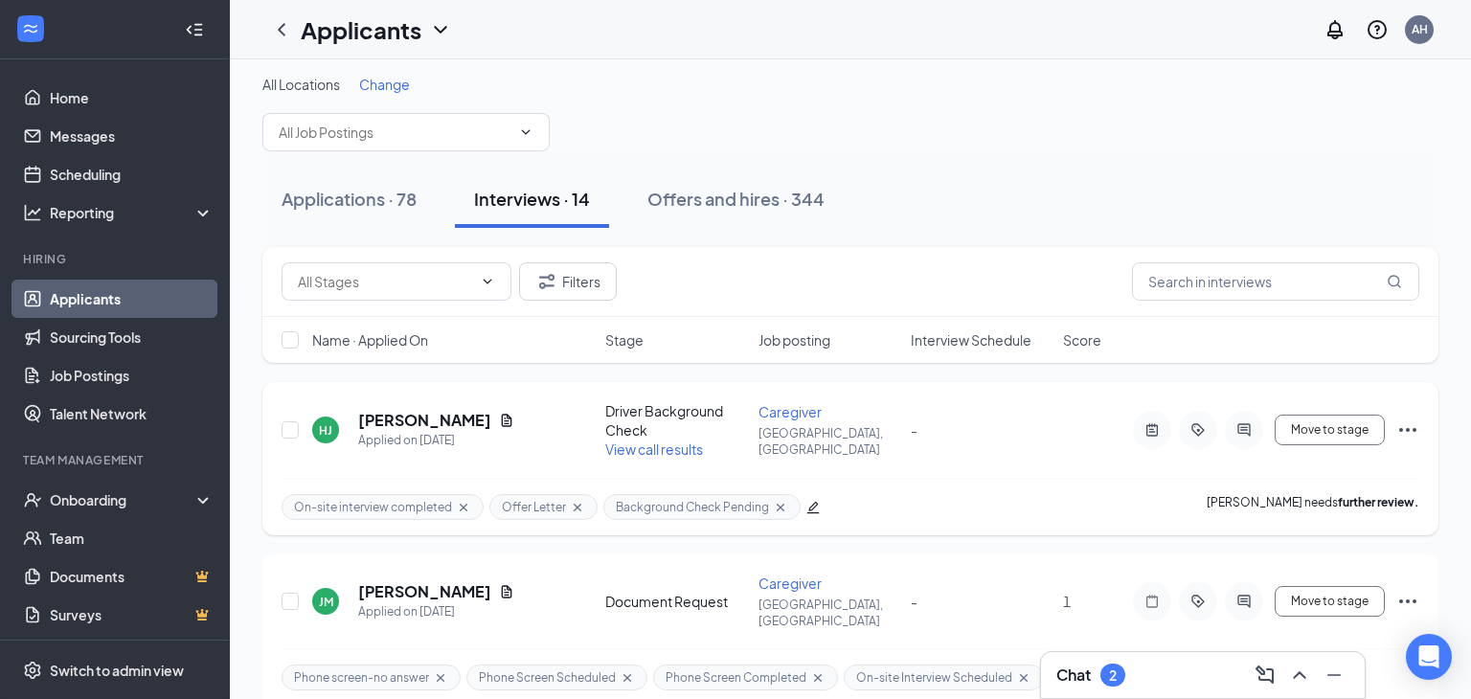
scroll to position [10, 0]
